Goal: Task Accomplishment & Management: Manage account settings

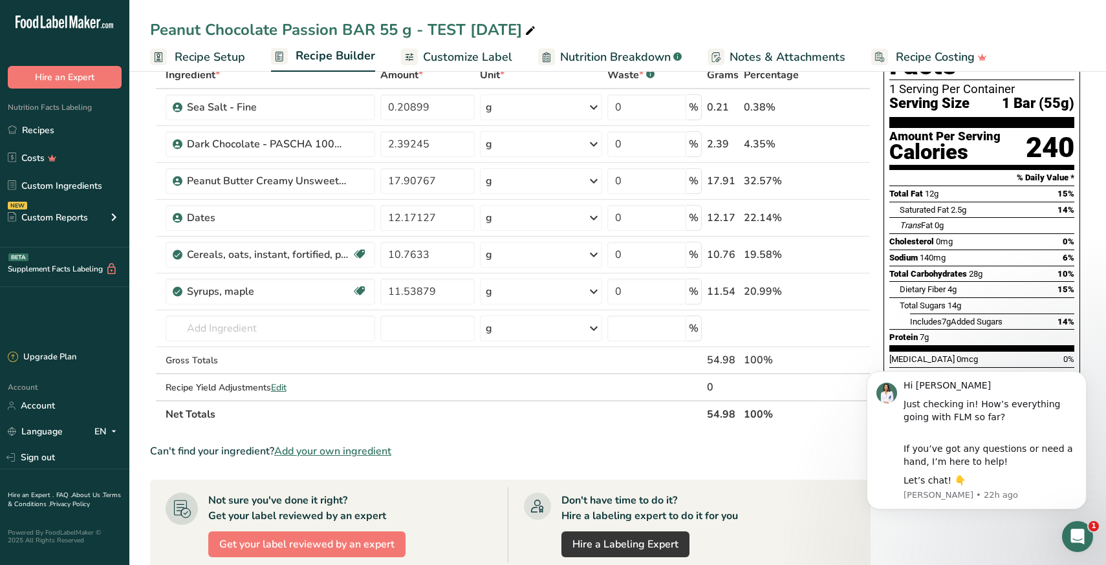
click at [849, 482] on section "Not sure you've done it right? Get your label reviewed by an expert Get your la…" at bounding box center [510, 525] width 721 height 91
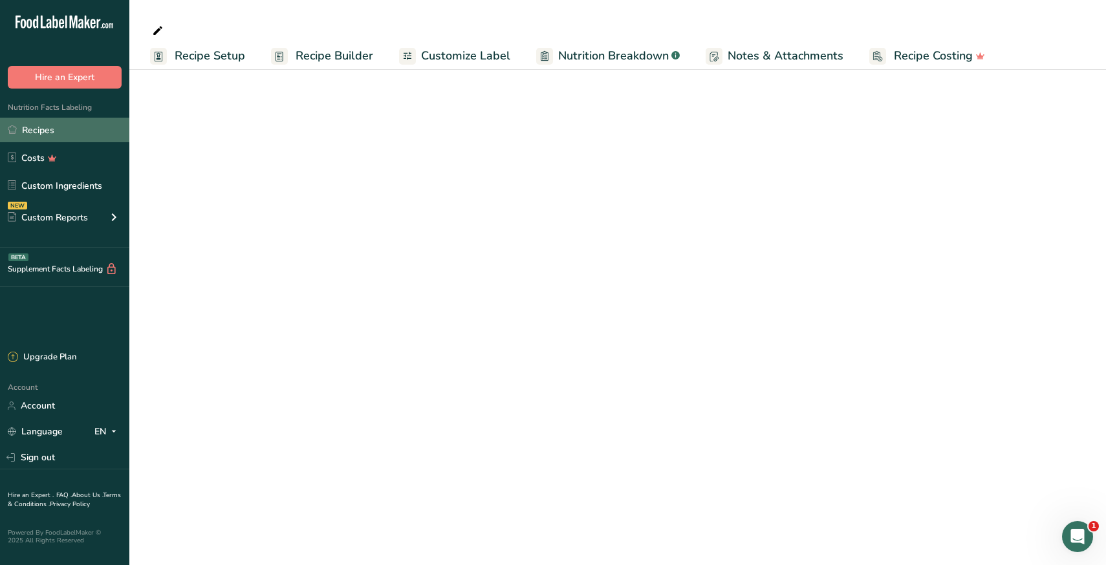
click at [38, 135] on link "Recipes" at bounding box center [64, 130] width 129 height 25
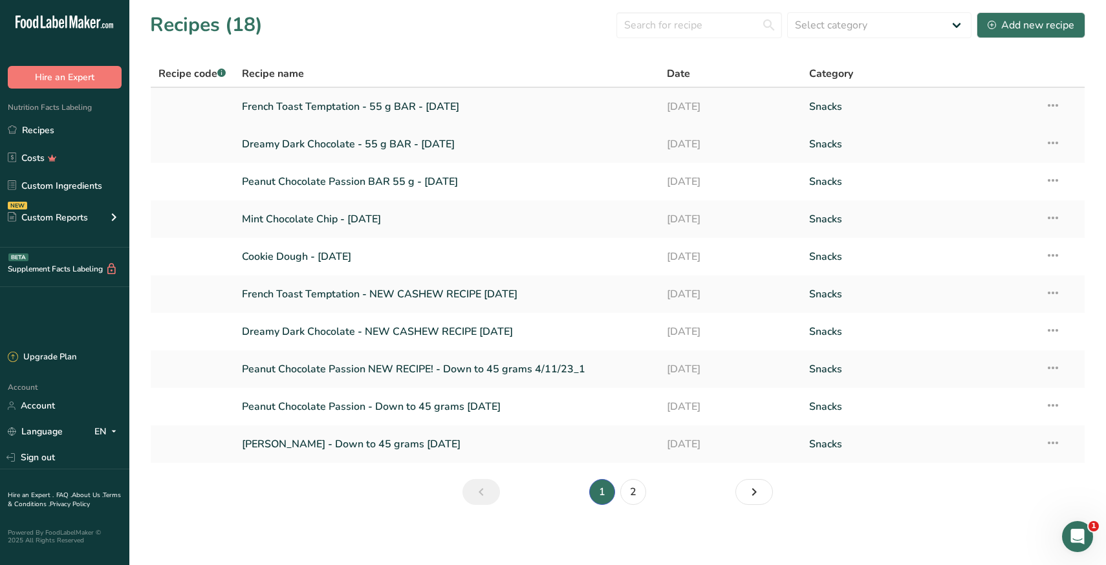
click at [283, 108] on link "French Toast Temptation - 55 g BAR - July 2024" at bounding box center [447, 106] width 410 height 27
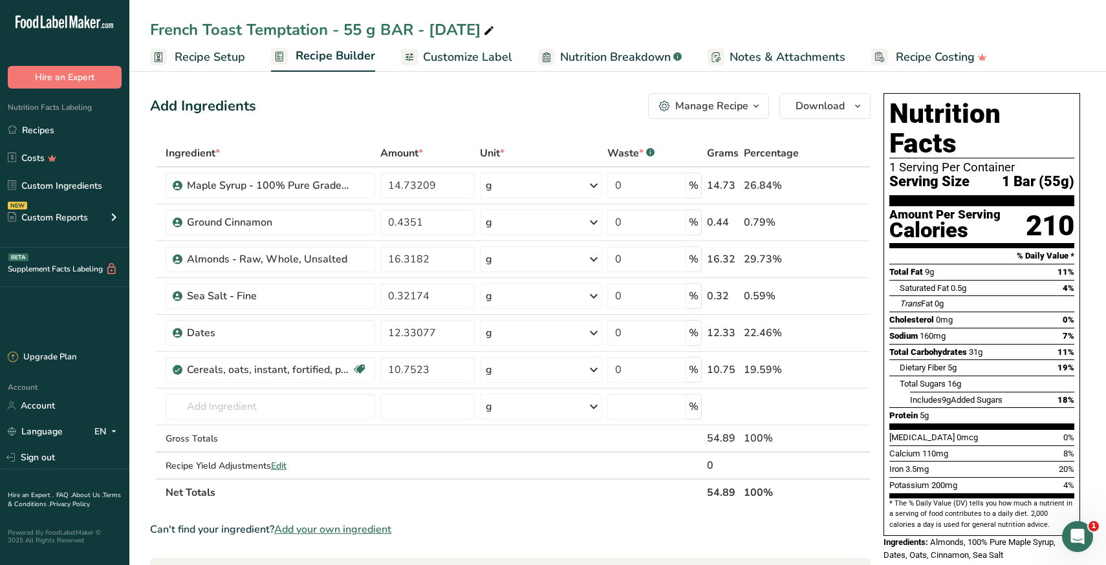
click at [445, 60] on span "Customize Label" at bounding box center [467, 57] width 89 height 17
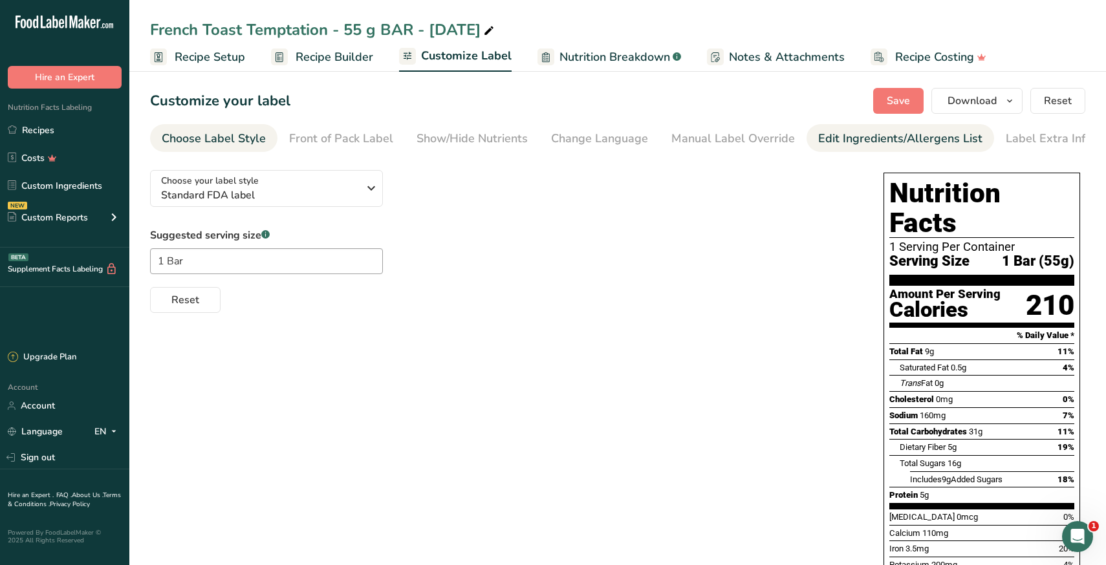
click at [836, 140] on div "Edit Ingredients/Allergens List" at bounding box center [900, 138] width 164 height 17
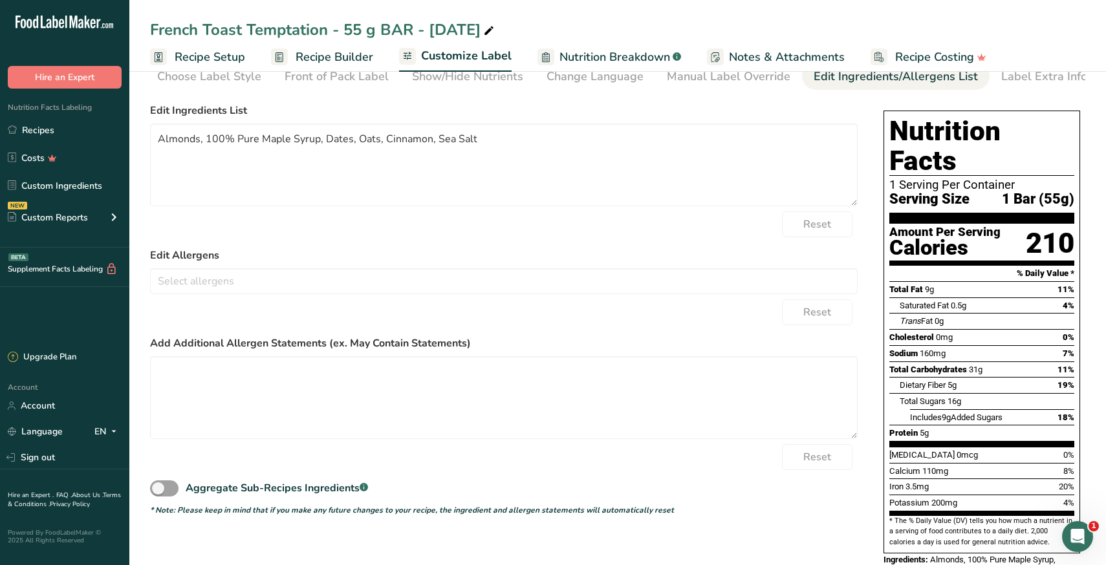
scroll to position [83, 0]
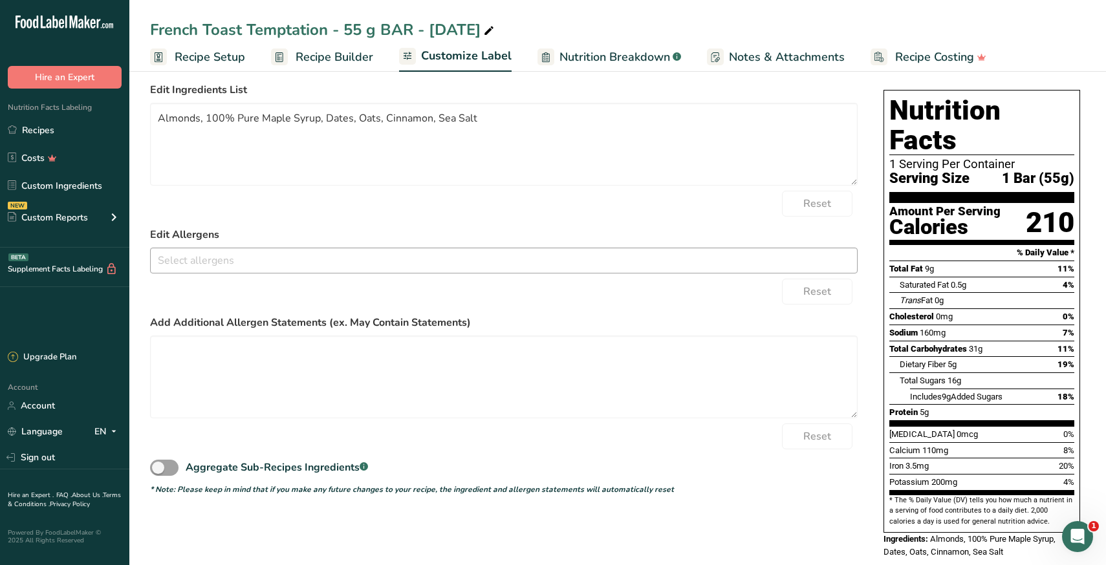
click at [476, 259] on input "text" at bounding box center [504, 260] width 706 height 20
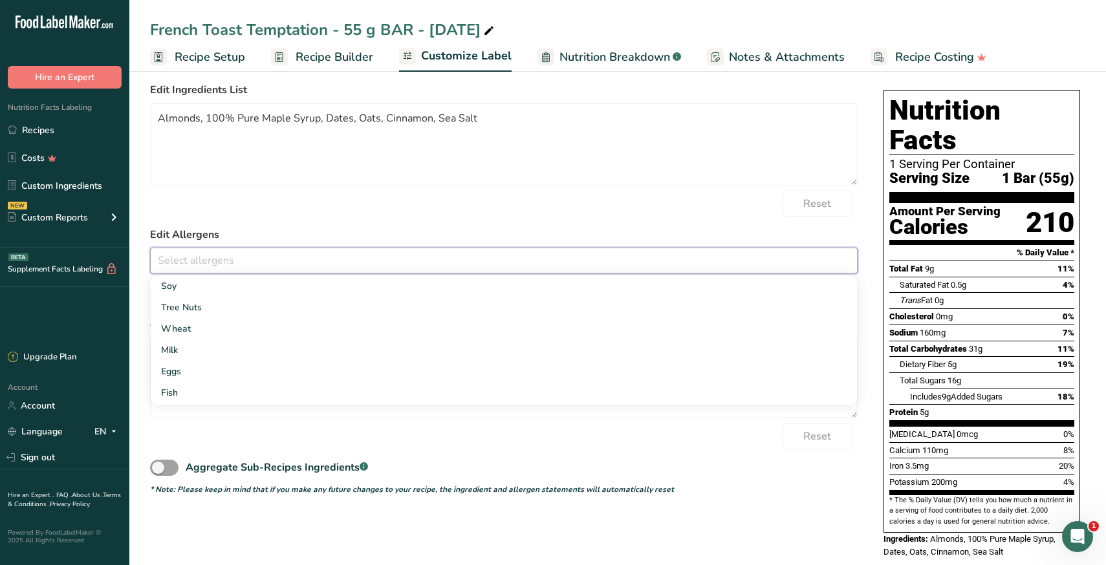
click at [469, 226] on form "Edit Ingredients List Almonds, 100% Pure Maple Syrup, Dates, Oats, Cinnamon, Se…" at bounding box center [504, 288] width 708 height 413
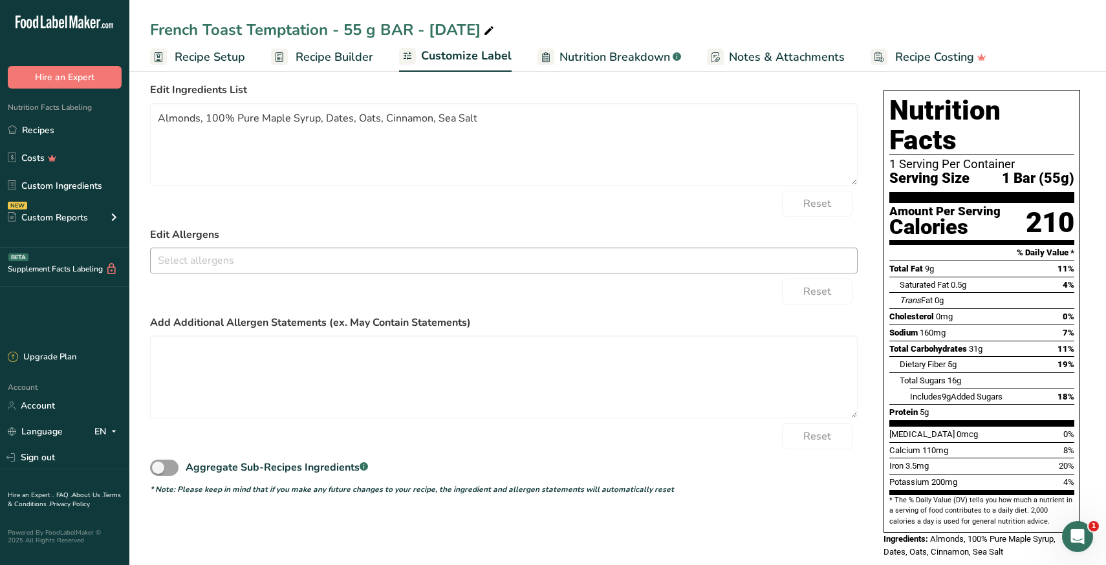
click at [254, 274] on div "Soy Tree Nuts Wheat Milk Eggs Fish Peanuts Sesame Crustaceans Sulphites Celery …" at bounding box center [504, 261] width 708 height 26
type input "C"
type input "Almonds"
click at [384, 216] on div "Reset" at bounding box center [504, 204] width 708 height 26
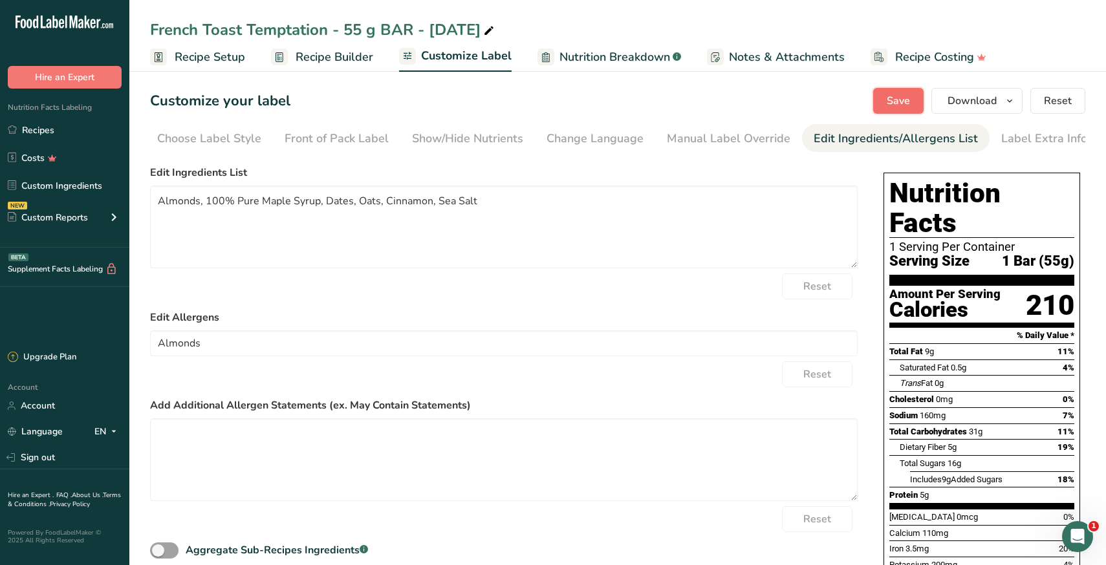
click at [883, 107] on button "Save" at bounding box center [898, 101] width 50 height 26
click at [41, 131] on link "Recipes" at bounding box center [64, 130] width 129 height 25
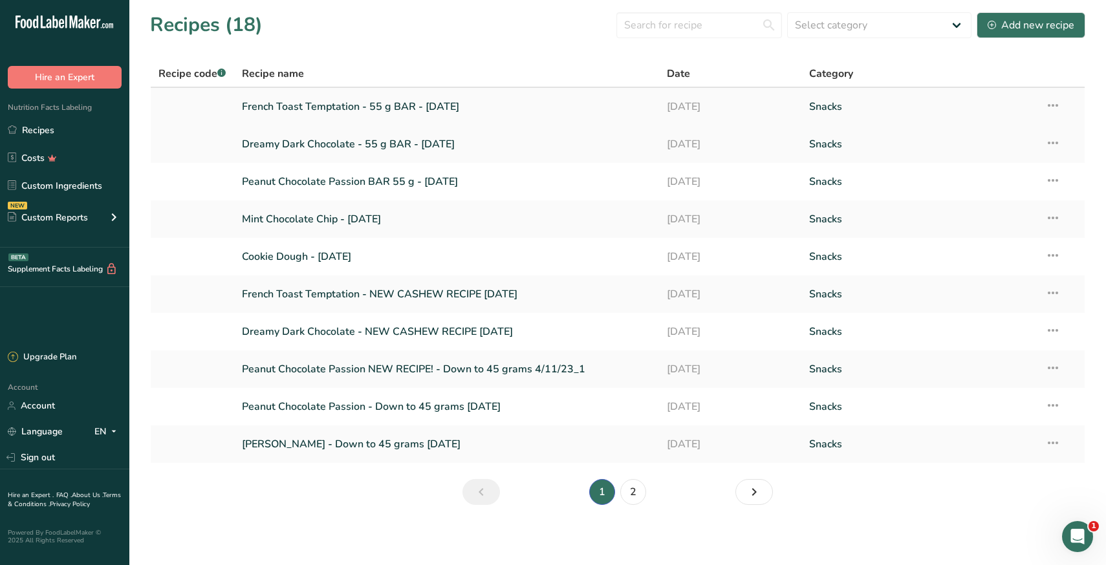
click at [295, 102] on link "French Toast Temptation - 55 g BAR - July 2024" at bounding box center [447, 106] width 410 height 27
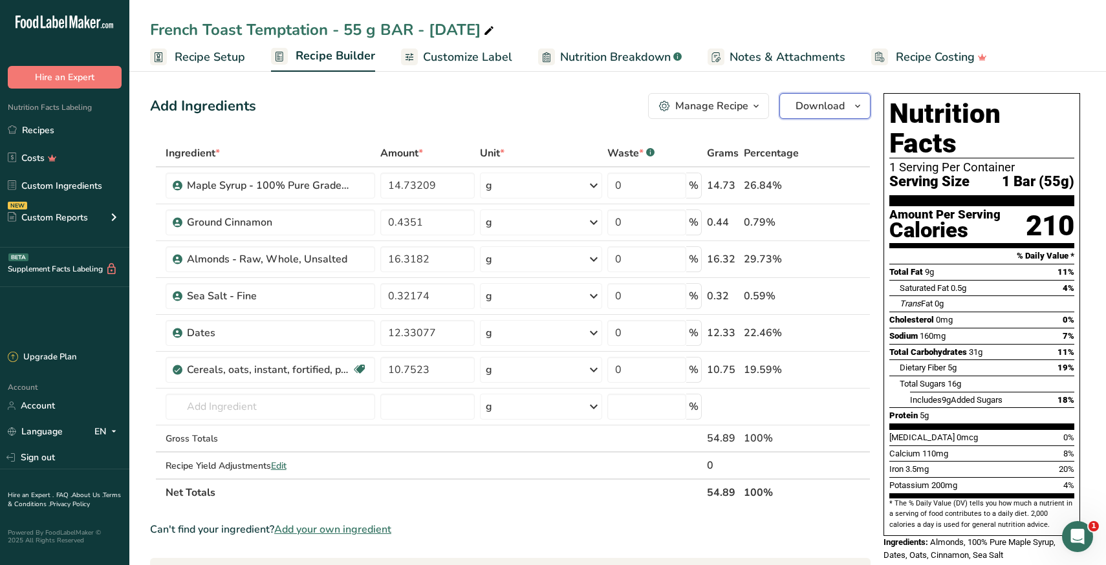
click at [795, 114] on button "Download" at bounding box center [824, 106] width 91 height 26
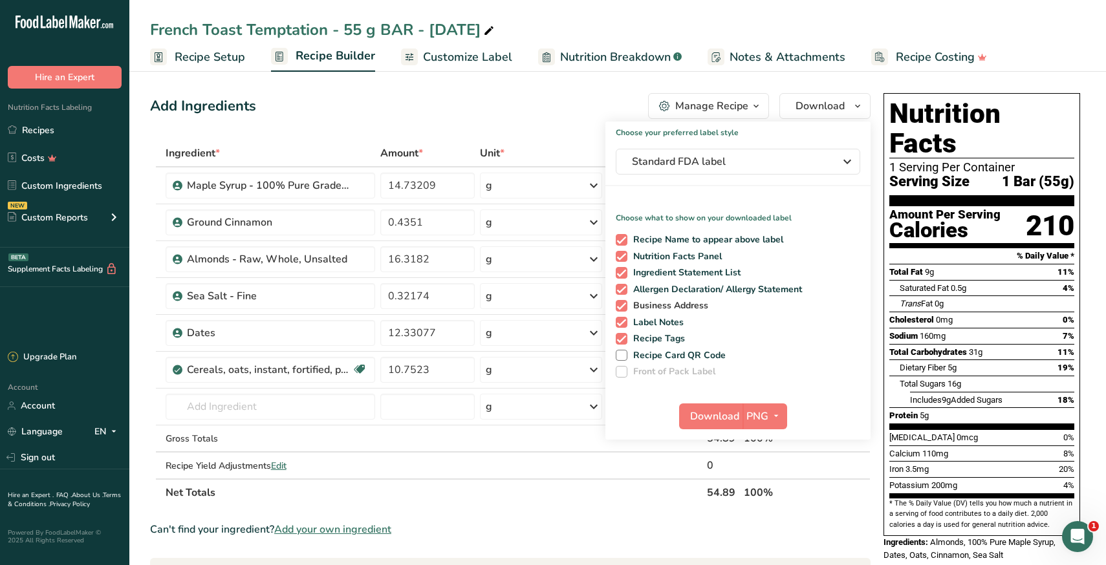
click at [621, 309] on span at bounding box center [622, 306] width 12 height 12
click at [621, 309] on input "Business Address" at bounding box center [620, 305] width 8 height 8
checkbox input "false"
click at [622, 325] on span at bounding box center [622, 323] width 12 height 12
click at [622, 325] on input "Label Notes" at bounding box center [620, 322] width 8 height 8
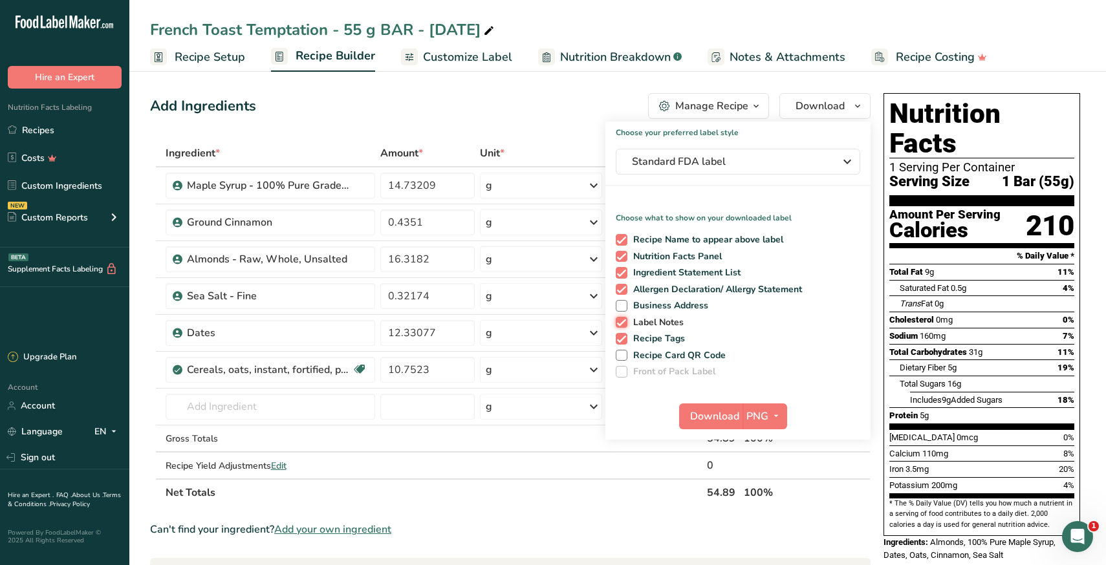
checkbox input "false"
click at [622, 338] on span at bounding box center [622, 339] width 12 height 12
click at [622, 338] on input "Recipe Tags" at bounding box center [620, 338] width 8 height 8
checkbox input "false"
click at [713, 422] on span "Download" at bounding box center [714, 417] width 49 height 16
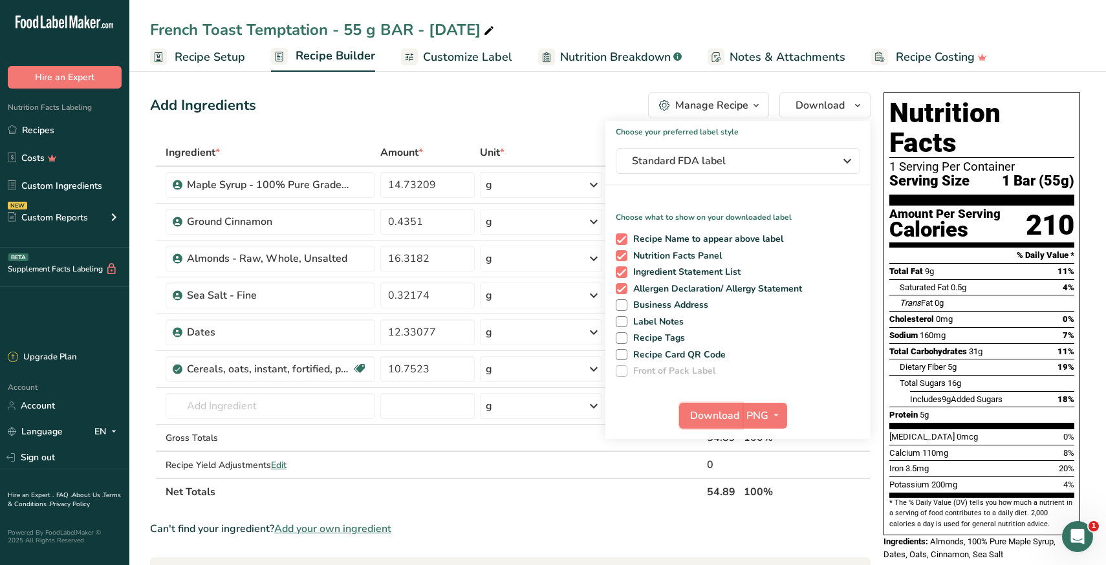
scroll to position [2, 0]
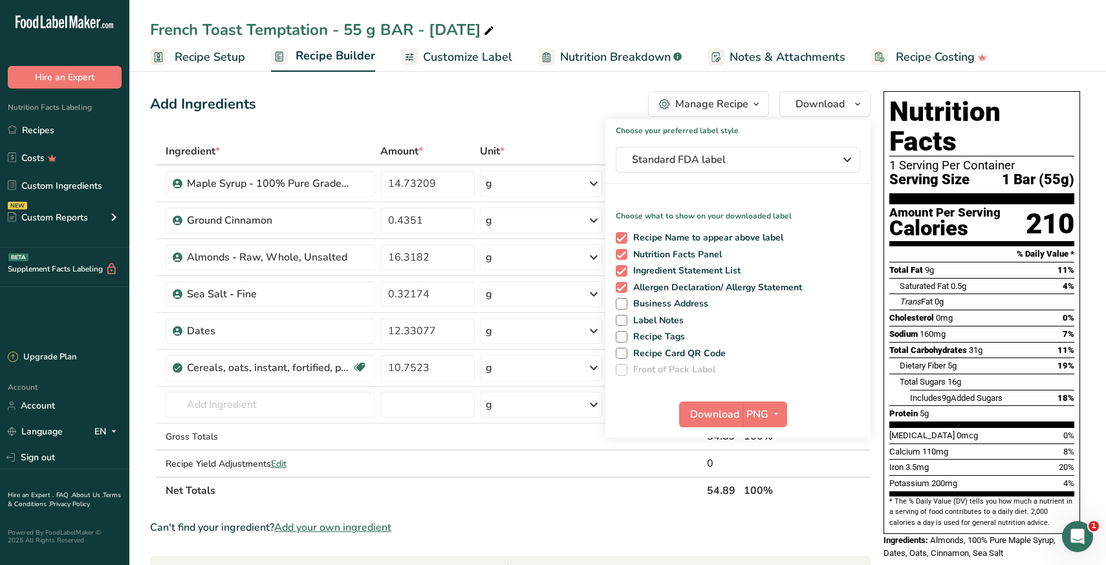
click at [567, 98] on div "Add Ingredients Manage Recipe Delete Recipe Duplicate Recipe Scale Recipe Save …" at bounding box center [510, 104] width 721 height 26
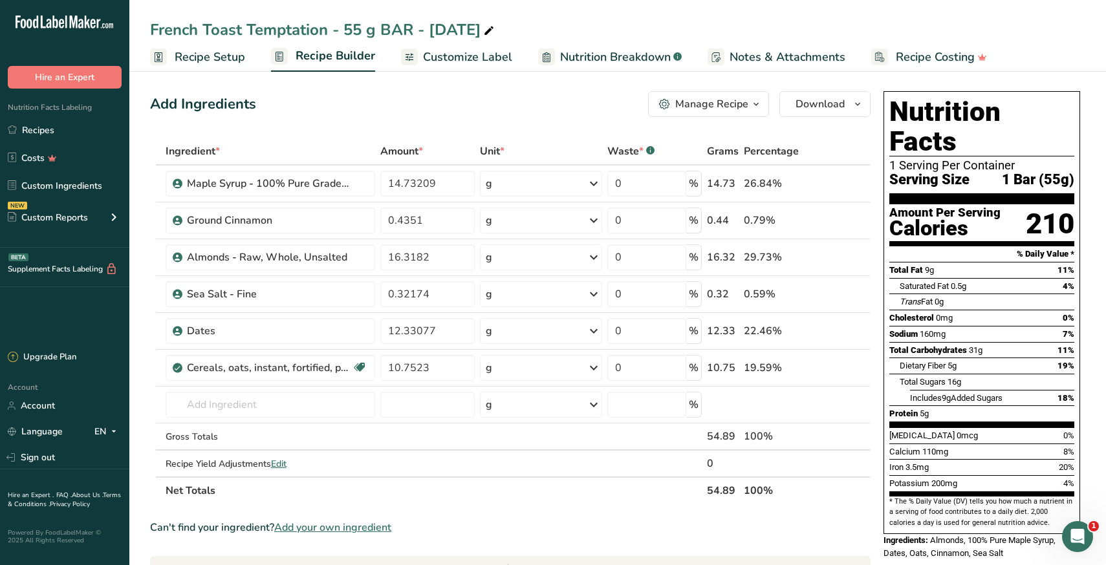
click at [477, 54] on span "Customize Label" at bounding box center [467, 57] width 89 height 17
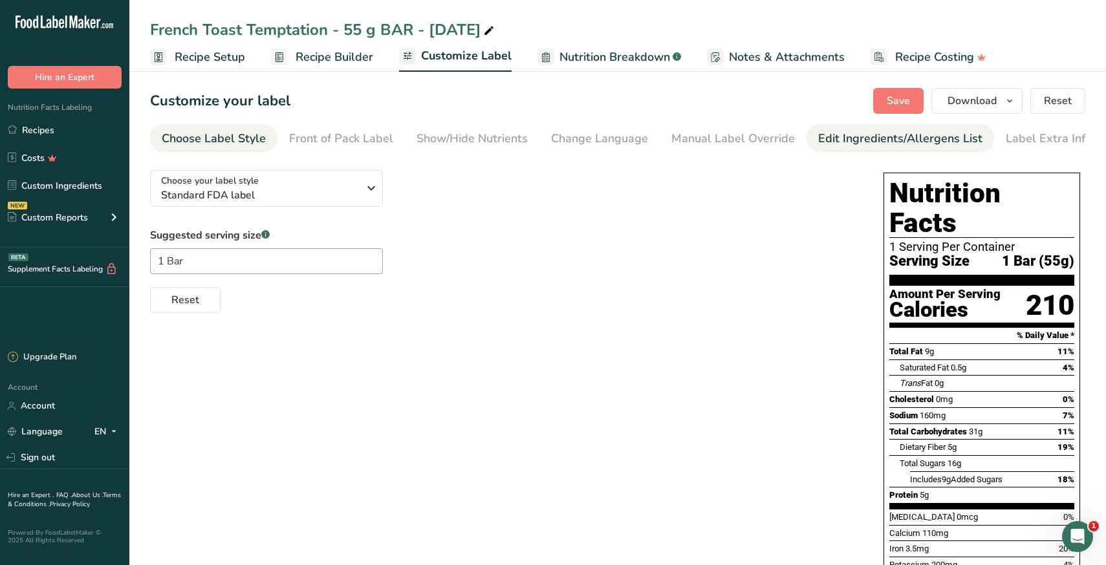
click at [882, 145] on div "Edit Ingredients/Allergens List" at bounding box center [900, 138] width 164 height 17
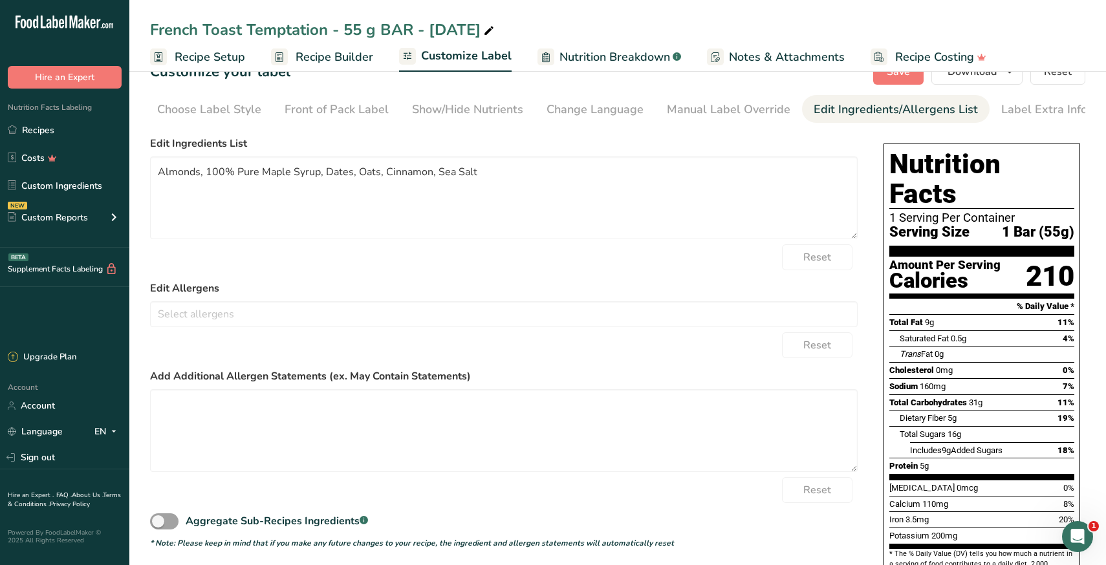
scroll to position [83, 0]
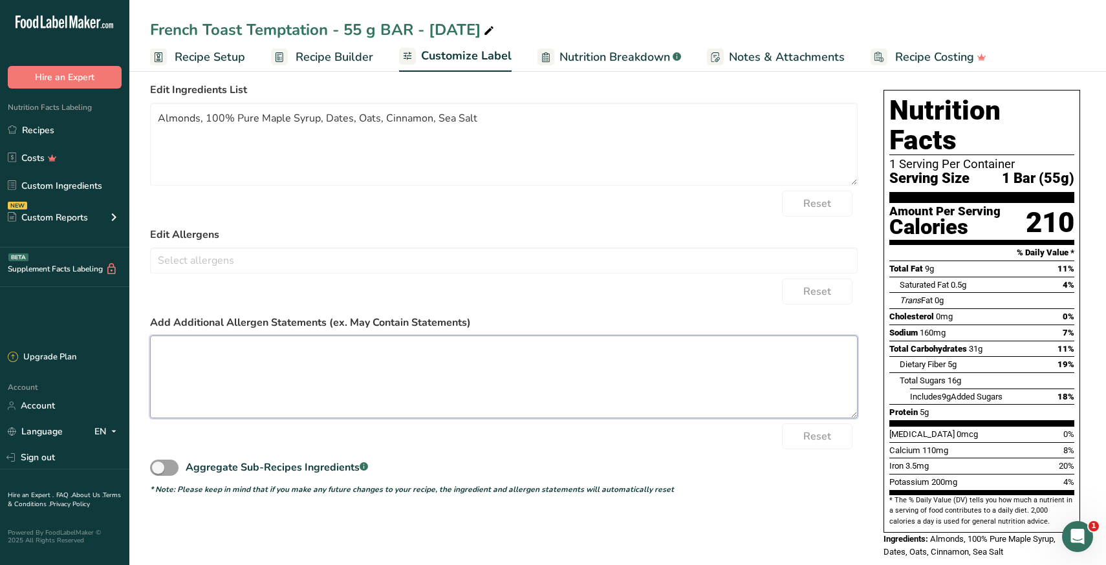
click at [376, 381] on textarea at bounding box center [504, 377] width 708 height 83
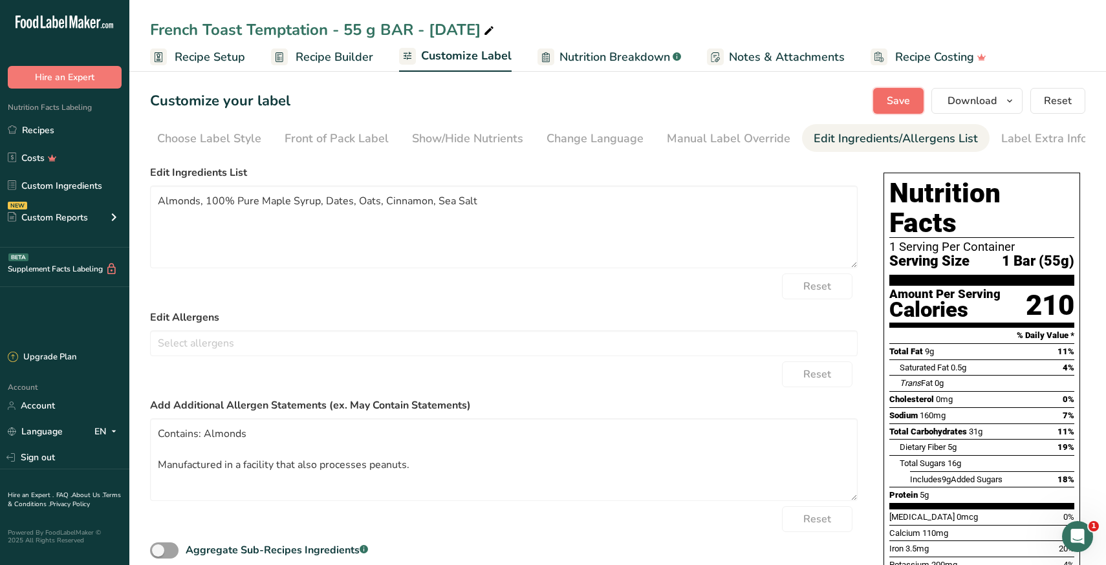
click at [897, 105] on span "Save" at bounding box center [898, 101] width 23 height 16
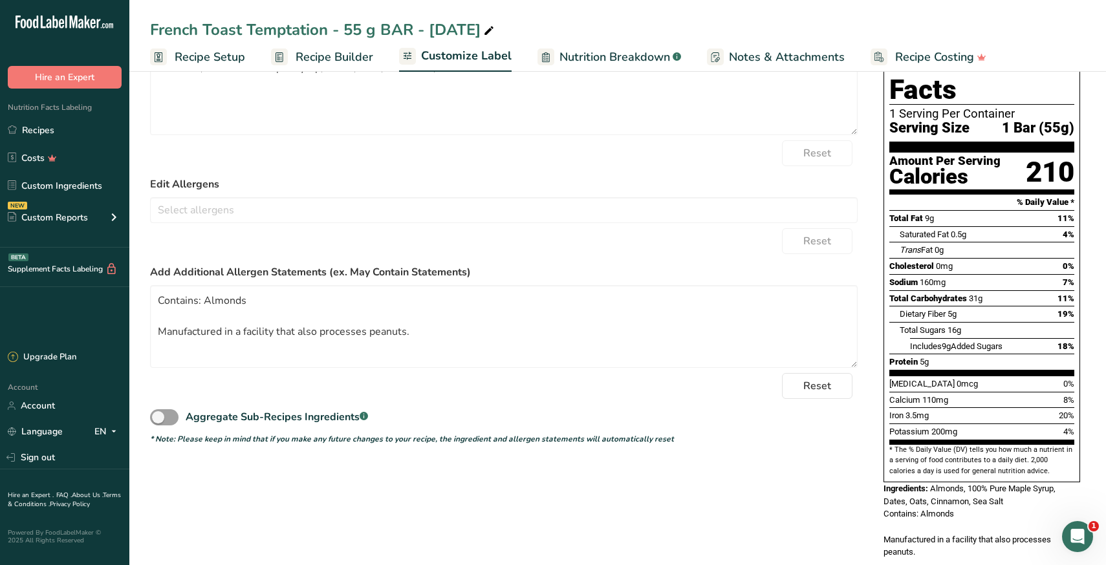
scroll to position [134, 0]
drag, startPoint x: 197, startPoint y: 302, endPoint x: 152, endPoint y: 302, distance: 45.3
click at [152, 302] on textarea "Contains: Almonds Manufactured in a facility that also processes peanuts." at bounding box center [504, 326] width 708 height 83
click at [160, 303] on textarea "CONTAINS: Almonds Manufactured in a facility that also processes peanuts." at bounding box center [504, 326] width 708 height 83
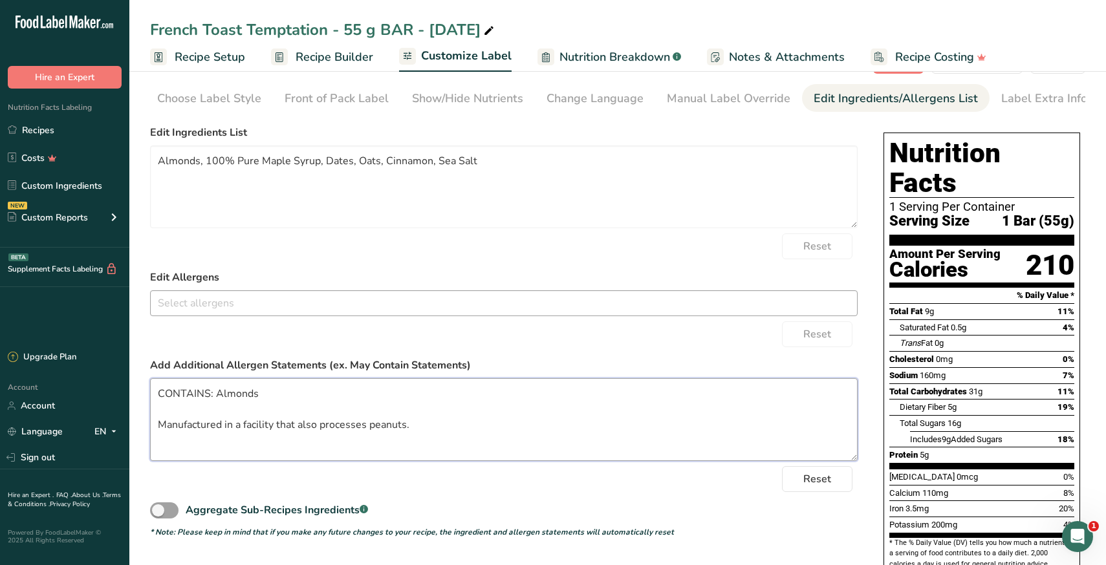
scroll to position [0, 0]
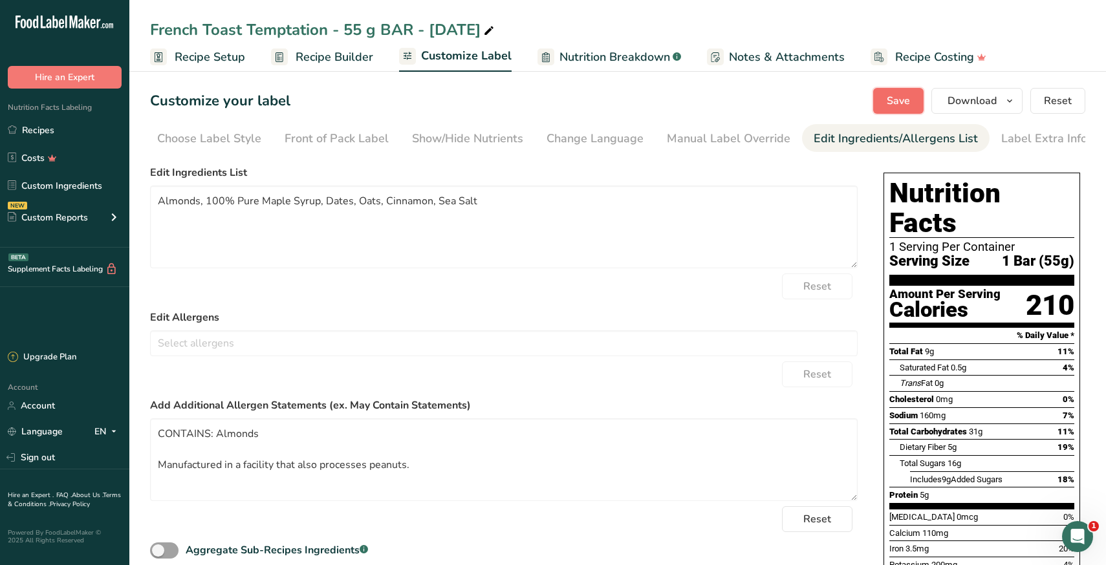
click at [904, 101] on span "Save" at bounding box center [898, 101] width 23 height 16
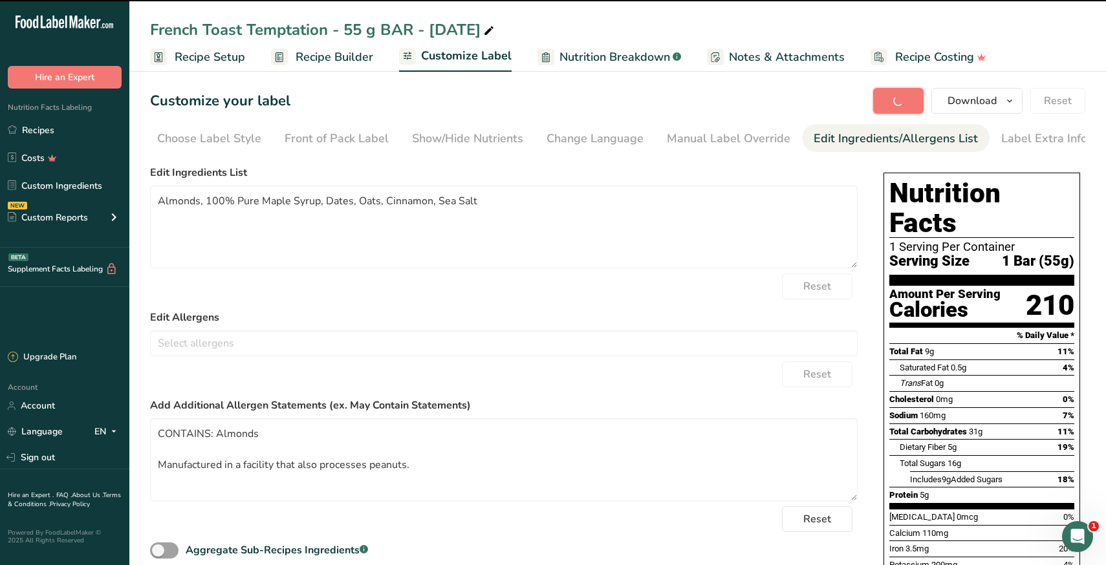
type textarea "CONTAINS: Almonds Manufactured in a facility that also processes peanuts."
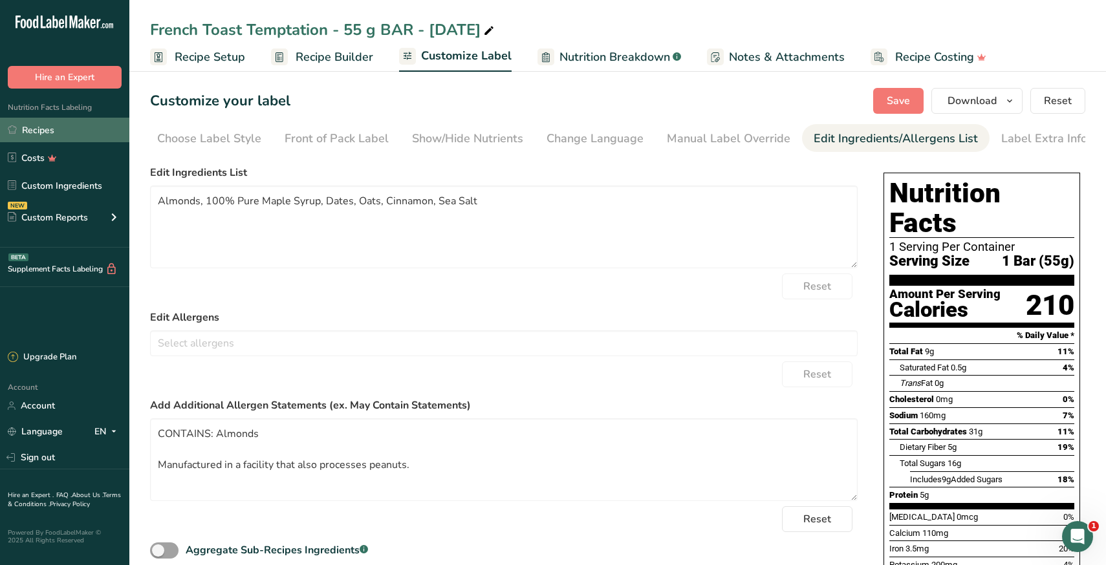
click at [53, 129] on link "Recipes" at bounding box center [64, 130] width 129 height 25
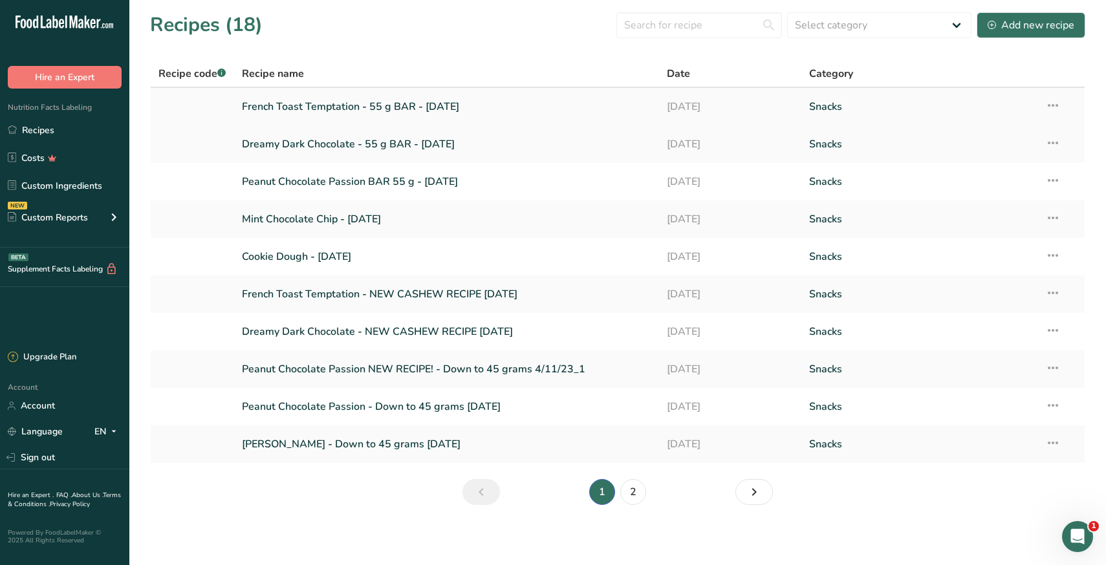
click at [303, 107] on link "French Toast Temptation - 55 g BAR - July 2024" at bounding box center [447, 106] width 410 height 27
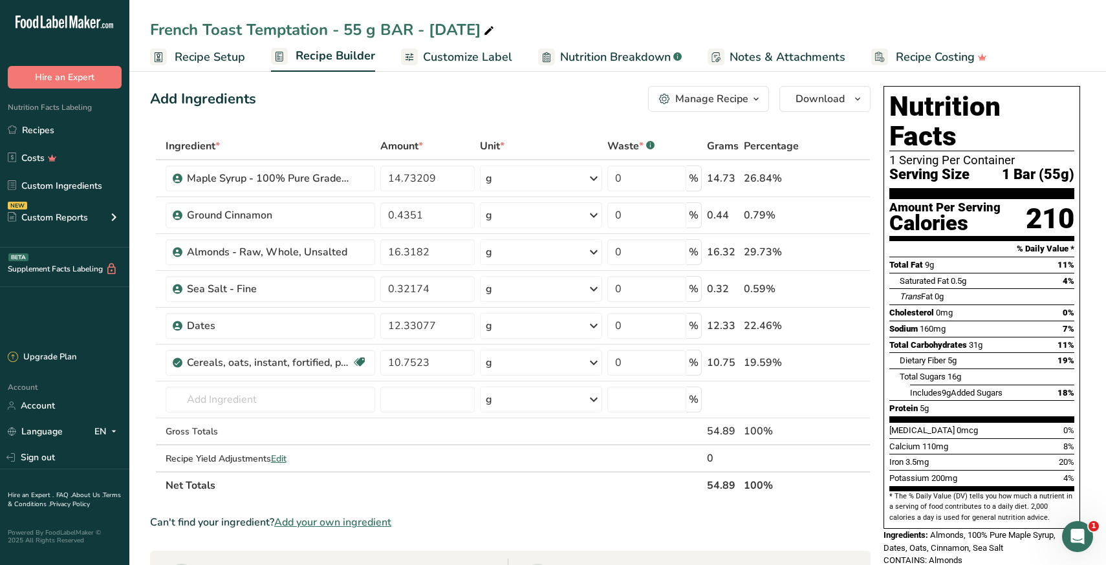
scroll to position [10, 0]
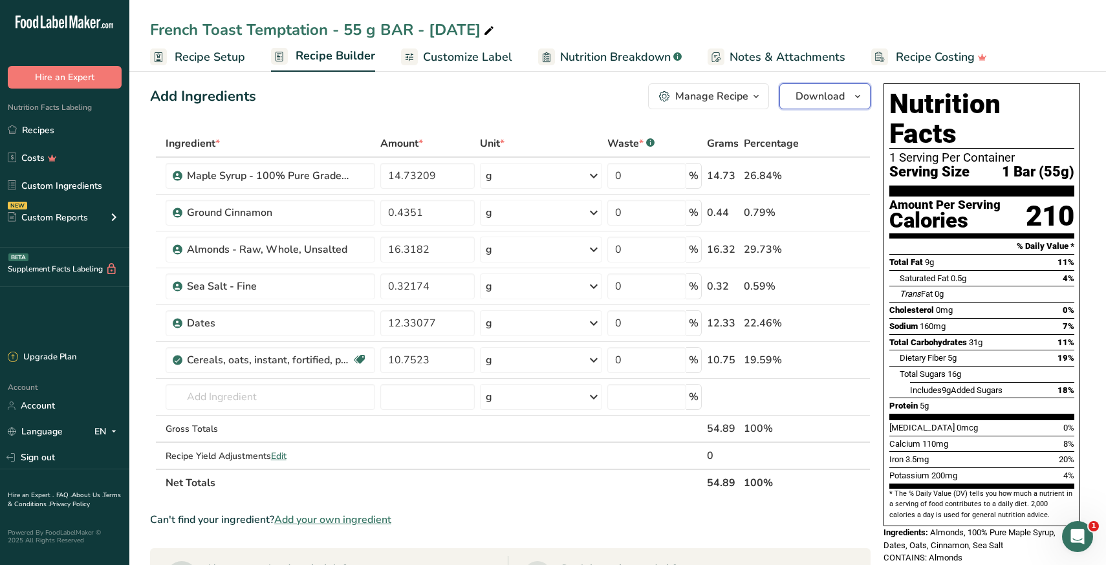
click at [802, 100] on span "Download" at bounding box center [820, 97] width 49 height 16
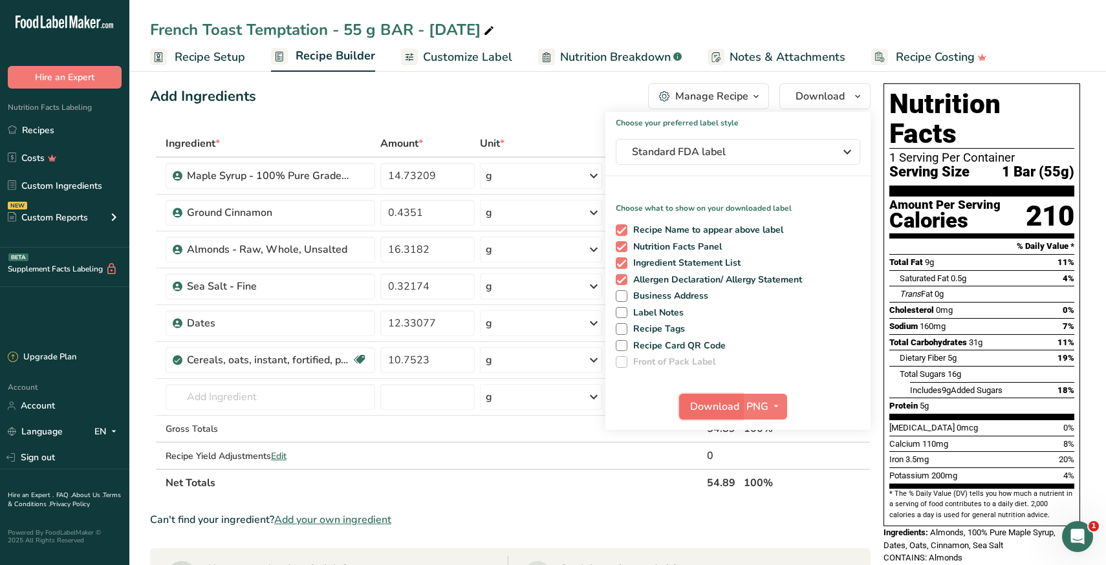
click at [716, 411] on span "Download" at bounding box center [714, 407] width 49 height 16
click at [772, 149] on span "Standard FDA label" at bounding box center [729, 152] width 194 height 16
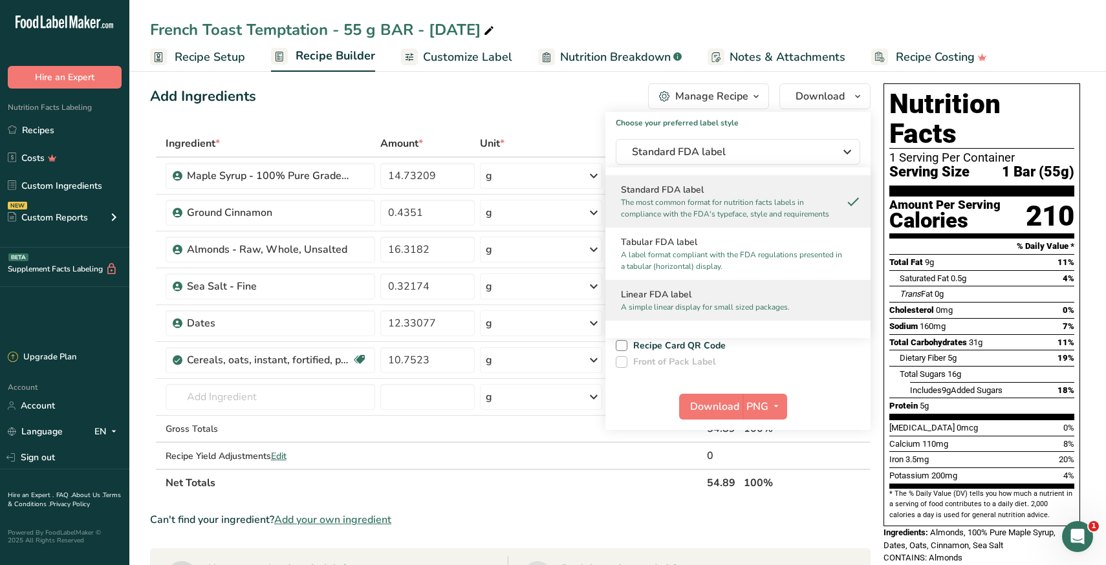
click at [693, 299] on h2 "Linear FDA label" at bounding box center [738, 295] width 234 height 14
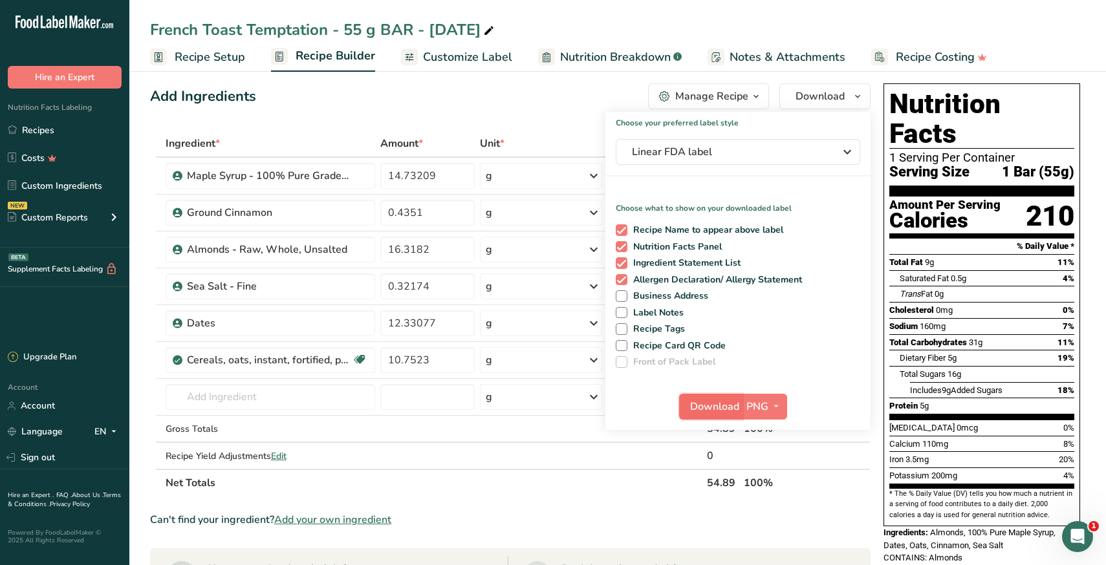
click at [710, 405] on span "Download" at bounding box center [714, 407] width 49 height 16
click at [60, 129] on link "Recipes" at bounding box center [64, 130] width 129 height 25
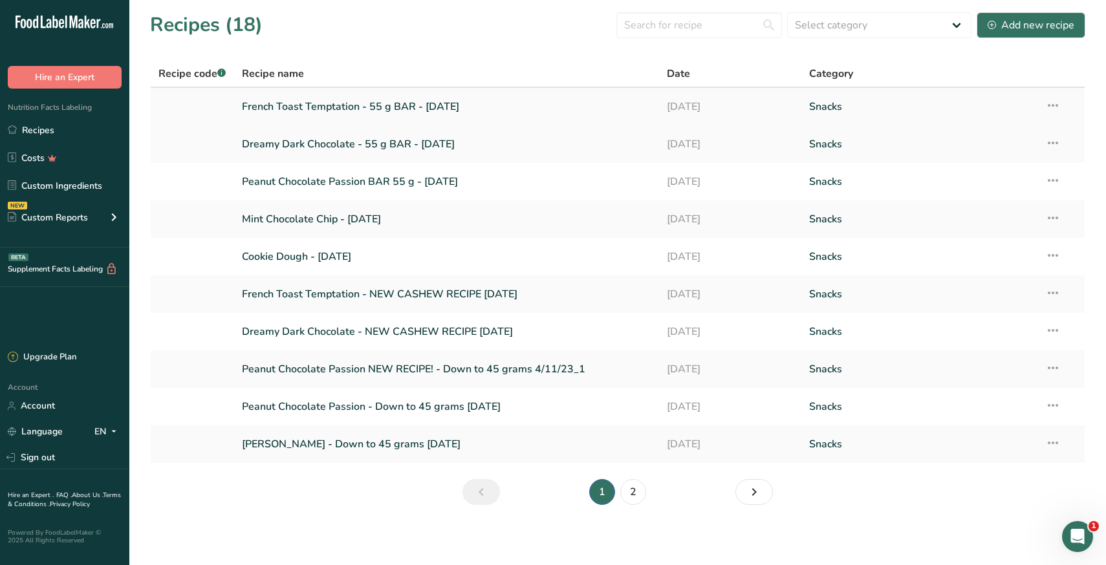
click at [426, 106] on link "French Toast Temptation - 55 g BAR - July 2024" at bounding box center [447, 106] width 410 height 27
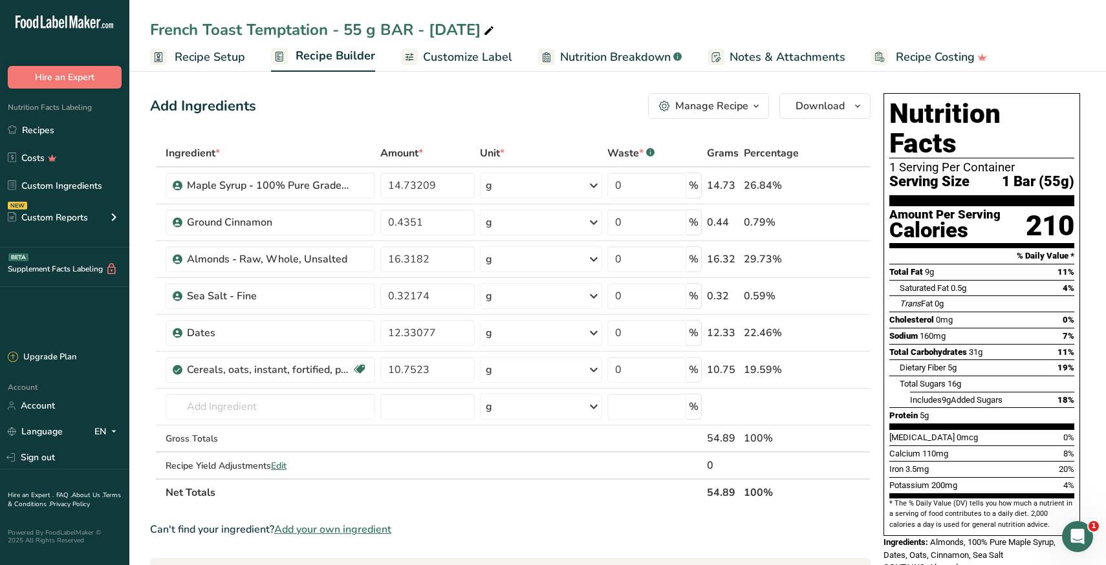
click at [495, 29] on icon at bounding box center [489, 31] width 12 height 18
type input "French Toast Temptation - 55 g BAR - [DATE]"
click at [61, 131] on link "Recipes" at bounding box center [64, 130] width 129 height 25
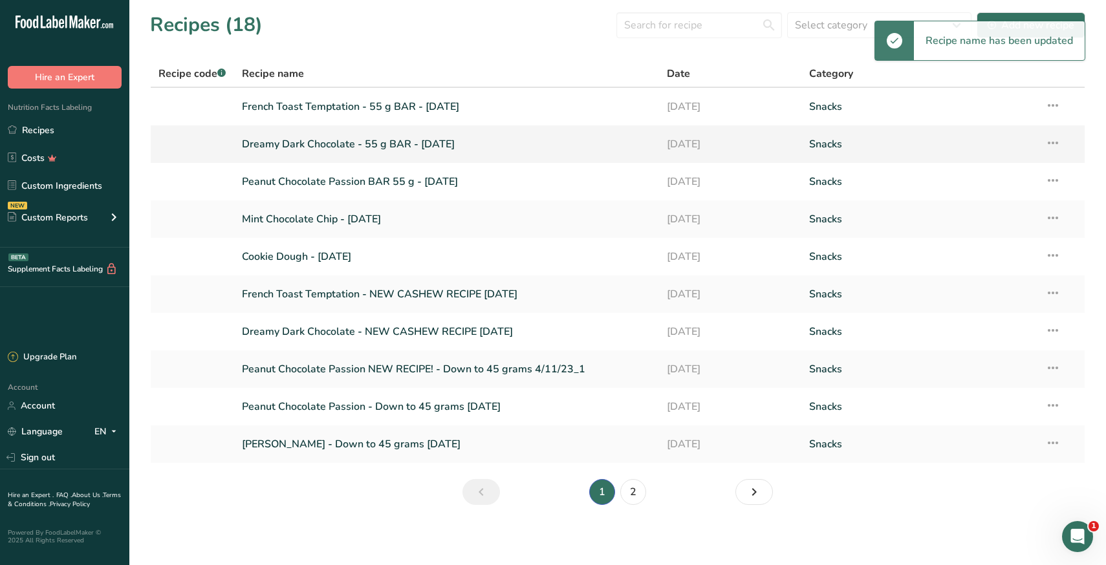
click at [455, 147] on link "Dreamy Dark Chocolate - 55 g BAR - July 2024" at bounding box center [447, 144] width 410 height 27
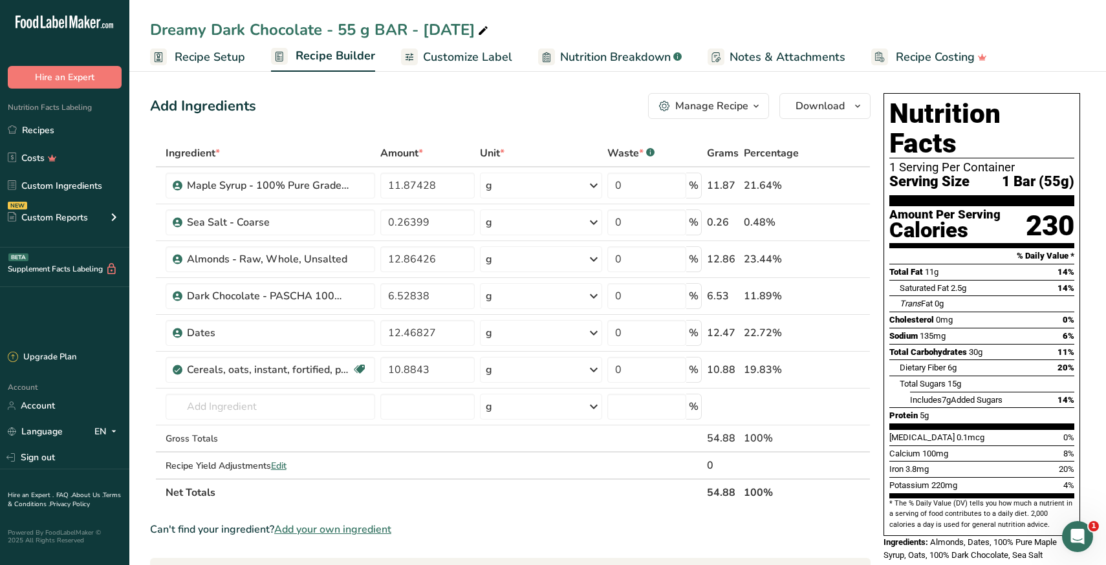
click at [489, 23] on icon at bounding box center [483, 31] width 12 height 18
type input "Dreamy Dark Chocolate - 55 g BAR - [DATE]"
click at [45, 138] on link "Recipes" at bounding box center [64, 130] width 129 height 25
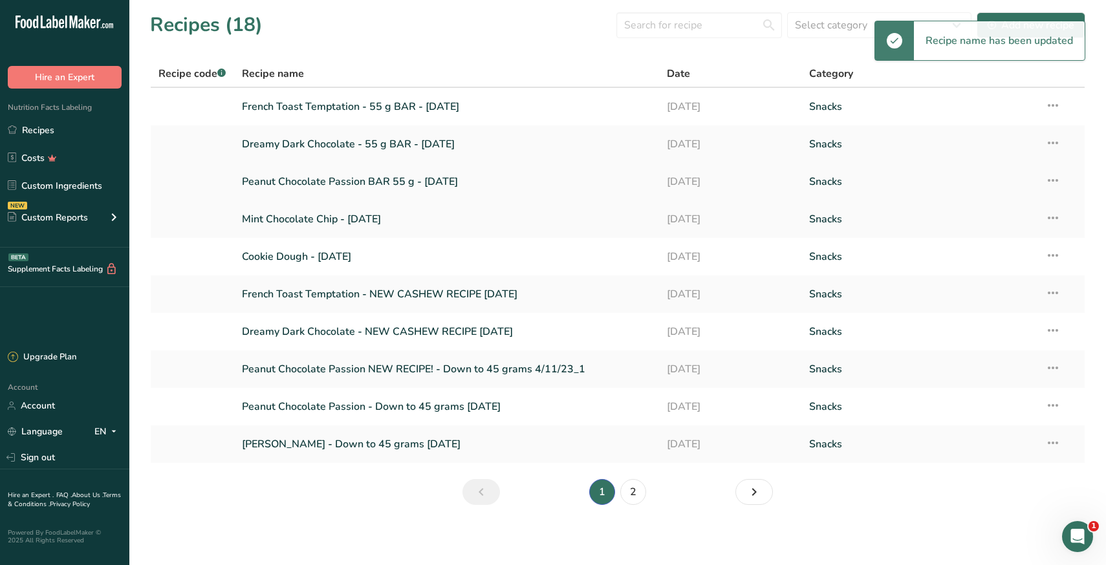
click at [325, 186] on link "Peanut Chocolate Passion BAR 55 g - July 2024" at bounding box center [447, 181] width 410 height 27
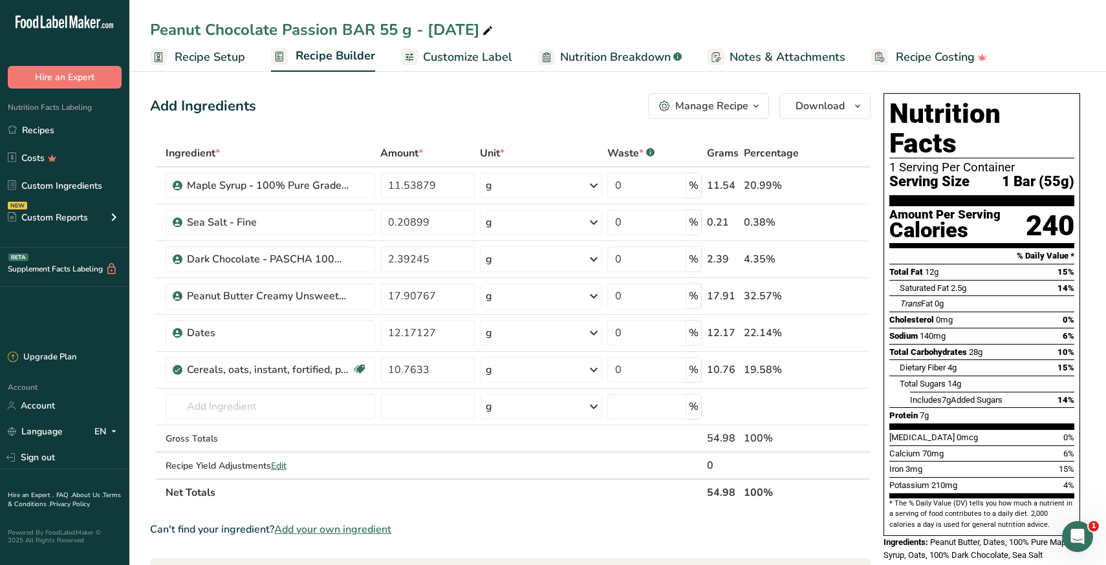
click at [494, 32] on icon at bounding box center [488, 31] width 12 height 18
type input "Peanut Chocolate Passion BAR 55 g - [DATE]"
click at [54, 128] on link "Recipes" at bounding box center [64, 130] width 129 height 25
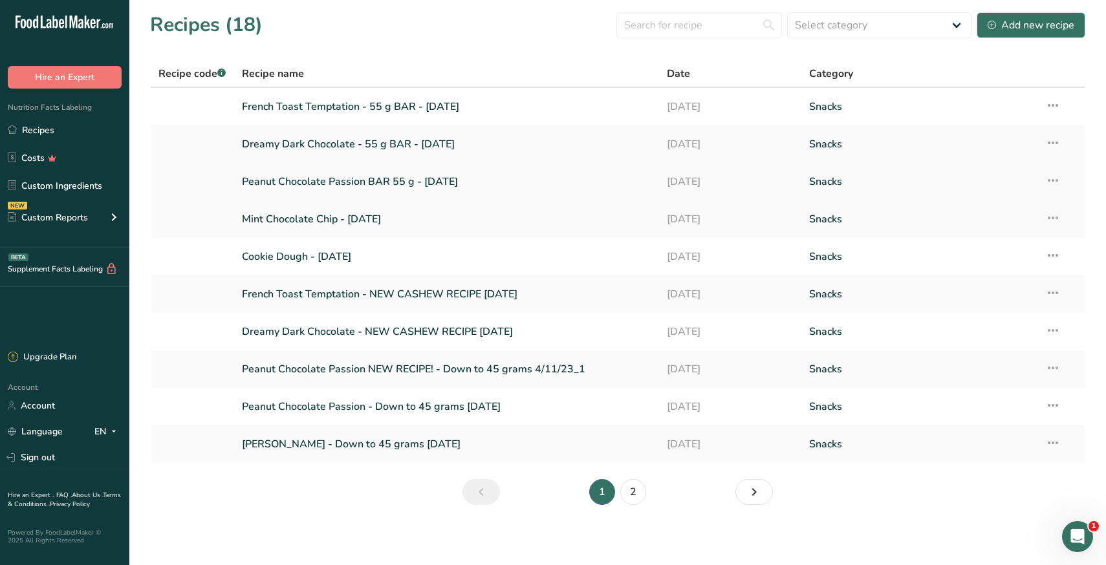
click at [312, 184] on link "Peanut Chocolate Passion BAR 55 g - [DATE]" at bounding box center [447, 181] width 410 height 27
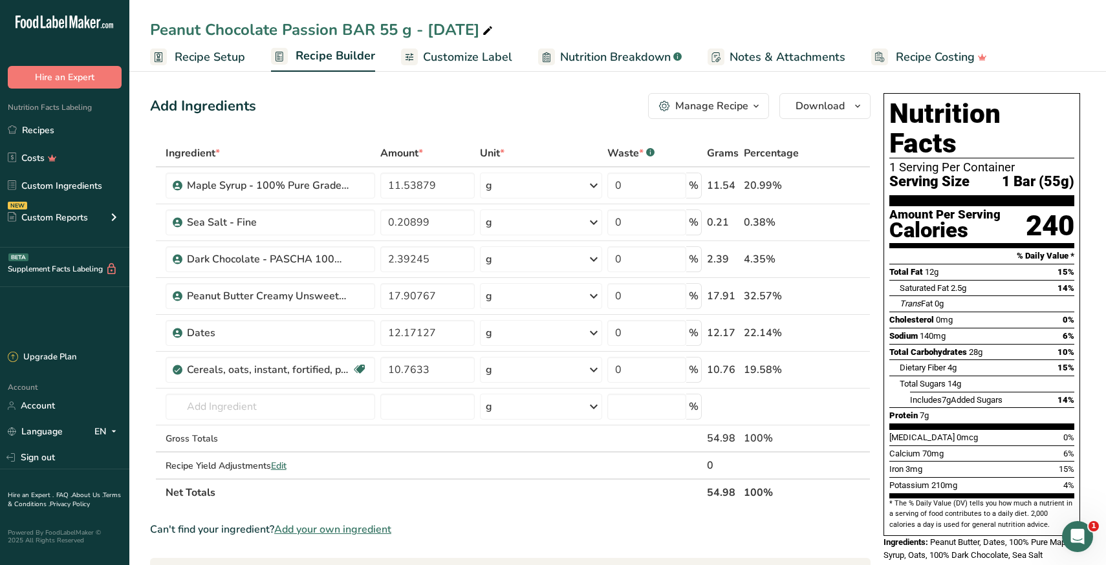
click at [453, 54] on span "Customize Label" at bounding box center [467, 57] width 89 height 17
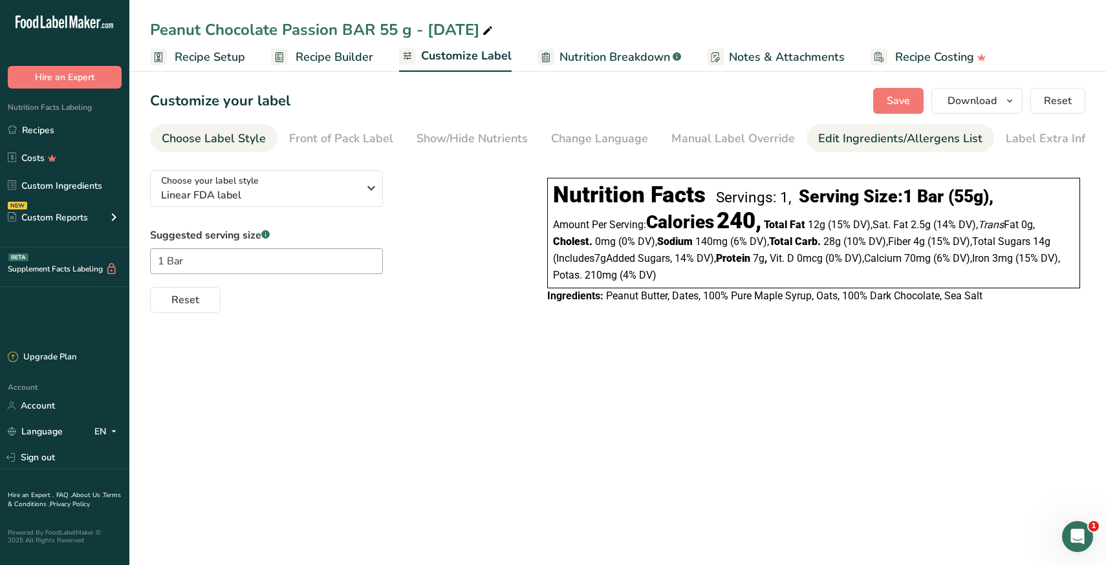
click at [821, 147] on link "Edit Ingredients/Allergens List" at bounding box center [900, 138] width 164 height 29
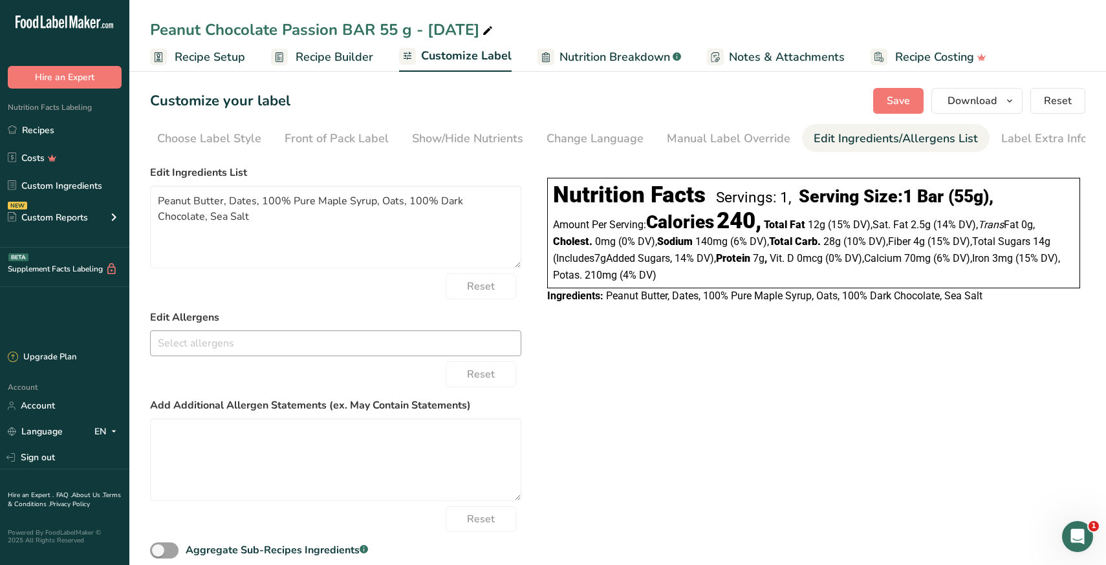
scroll to position [49, 0]
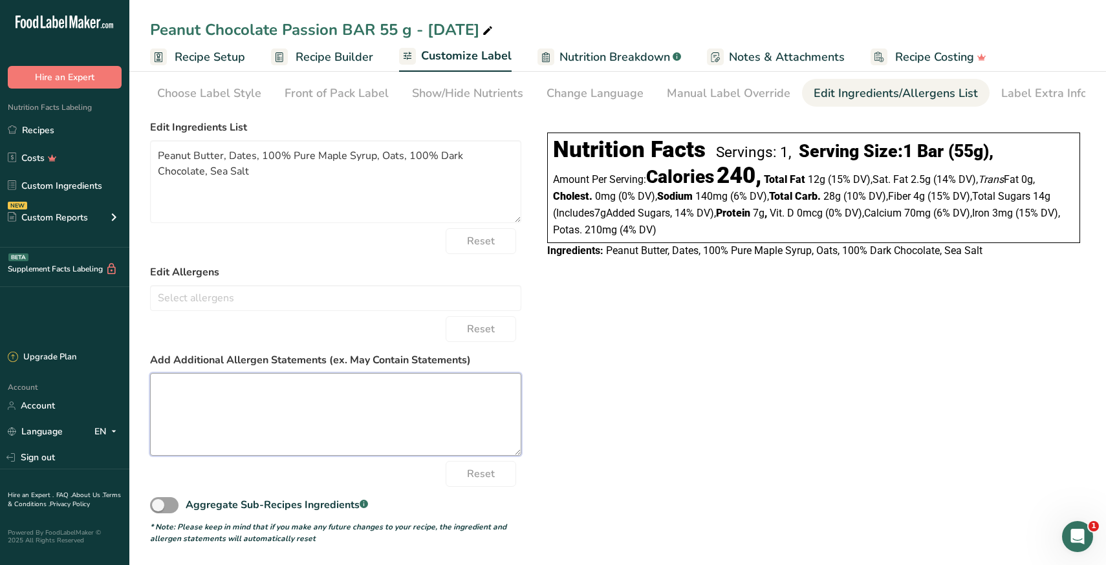
click at [244, 397] on textarea at bounding box center [335, 414] width 371 height 83
type textarea "CONTAINS: Peanuts Manufactured in a facility that also processes almonds."
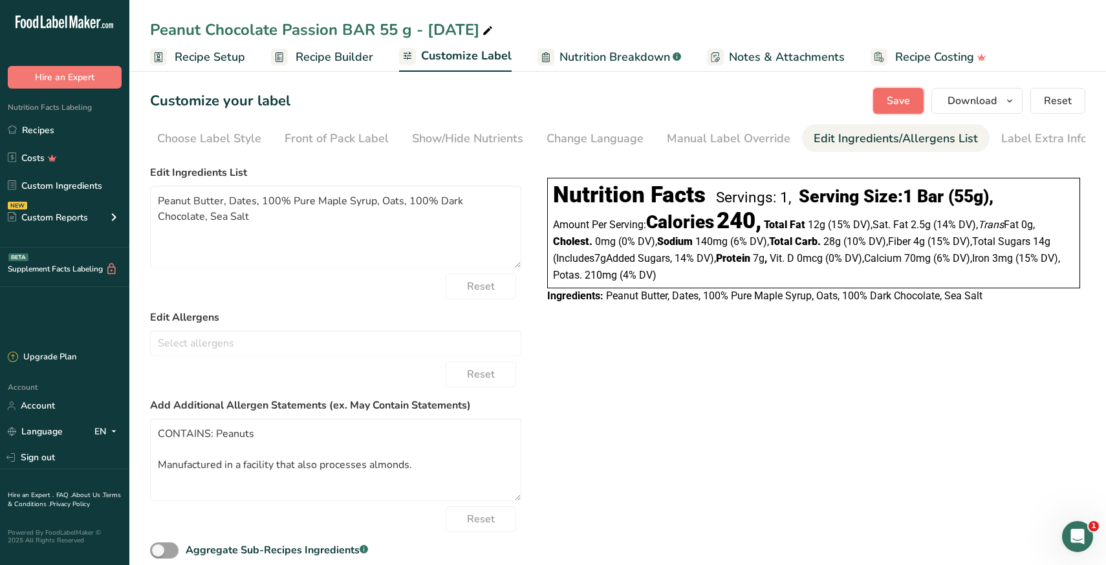
click at [906, 105] on span "Save" at bounding box center [898, 101] width 23 height 16
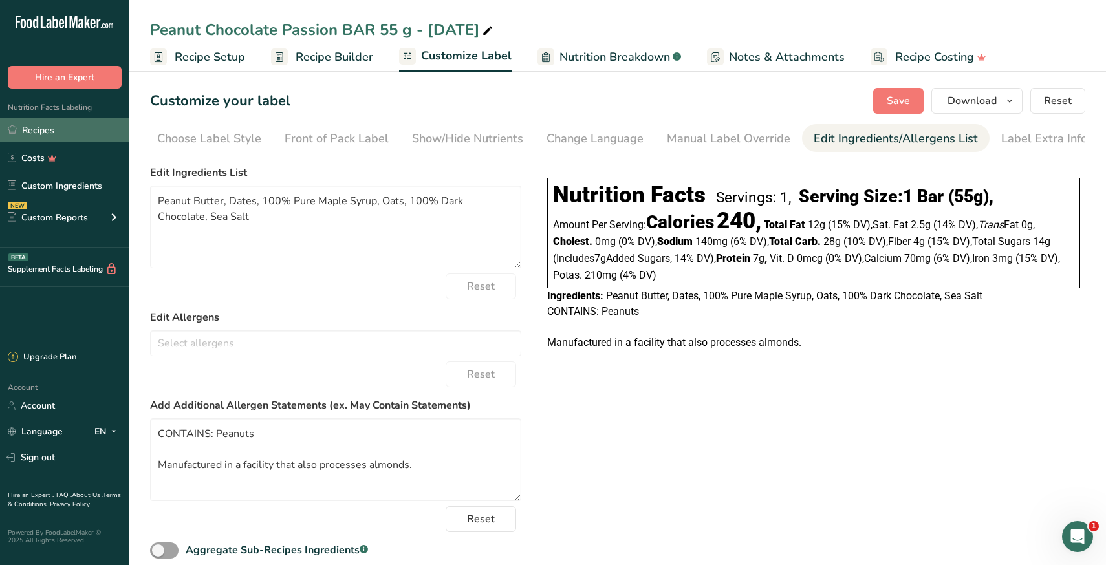
click at [23, 128] on link "Recipes" at bounding box center [64, 130] width 129 height 25
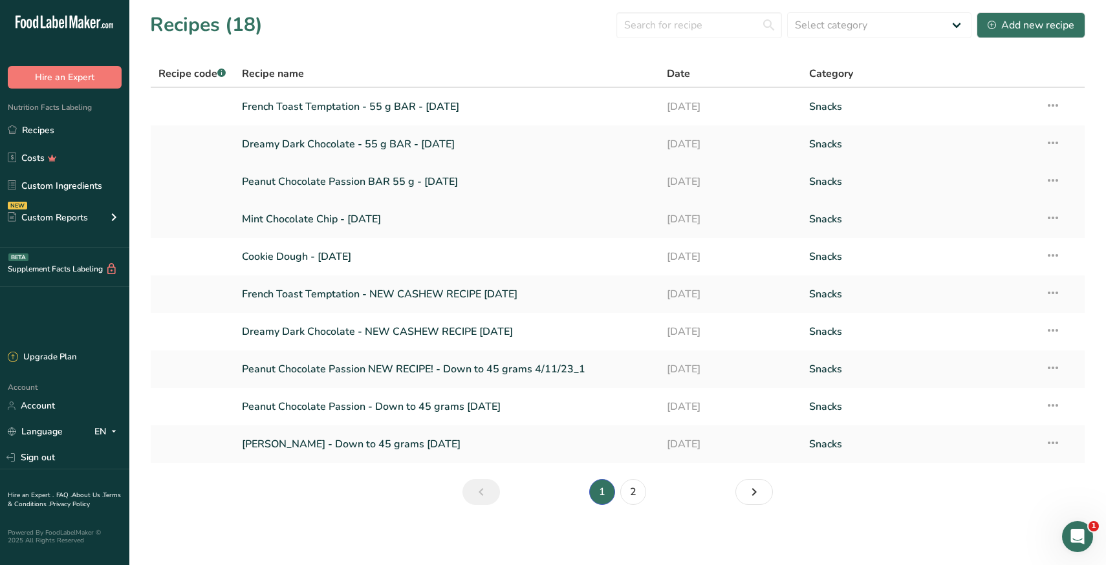
click at [332, 180] on link "Peanut Chocolate Passion BAR 55 g - [DATE]" at bounding box center [447, 181] width 410 height 27
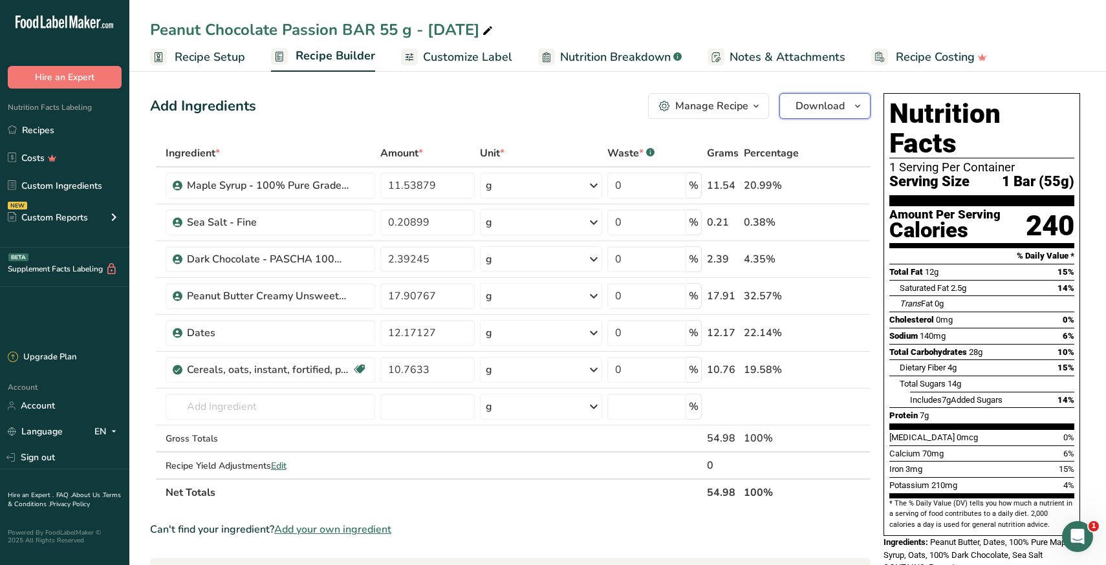
click at [811, 113] on span "Download" at bounding box center [820, 106] width 49 height 16
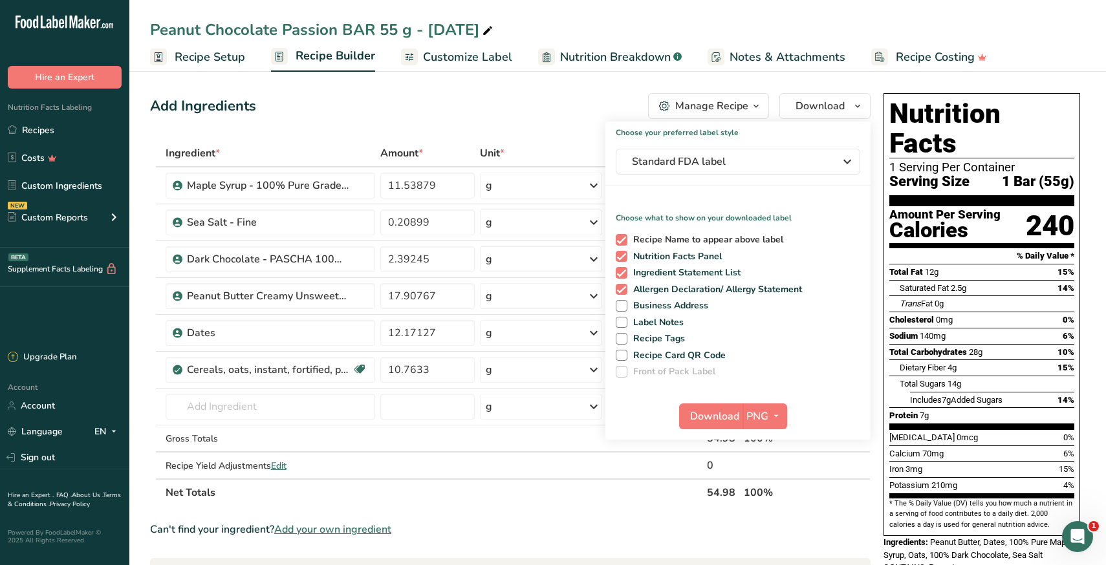
click at [620, 241] on span at bounding box center [622, 240] width 12 height 12
click at [620, 241] on input "Recipe Name to appear above label" at bounding box center [620, 239] width 8 height 8
checkbox input "false"
click at [714, 419] on span "Download" at bounding box center [714, 417] width 49 height 16
click at [39, 133] on link "Recipes" at bounding box center [64, 130] width 129 height 25
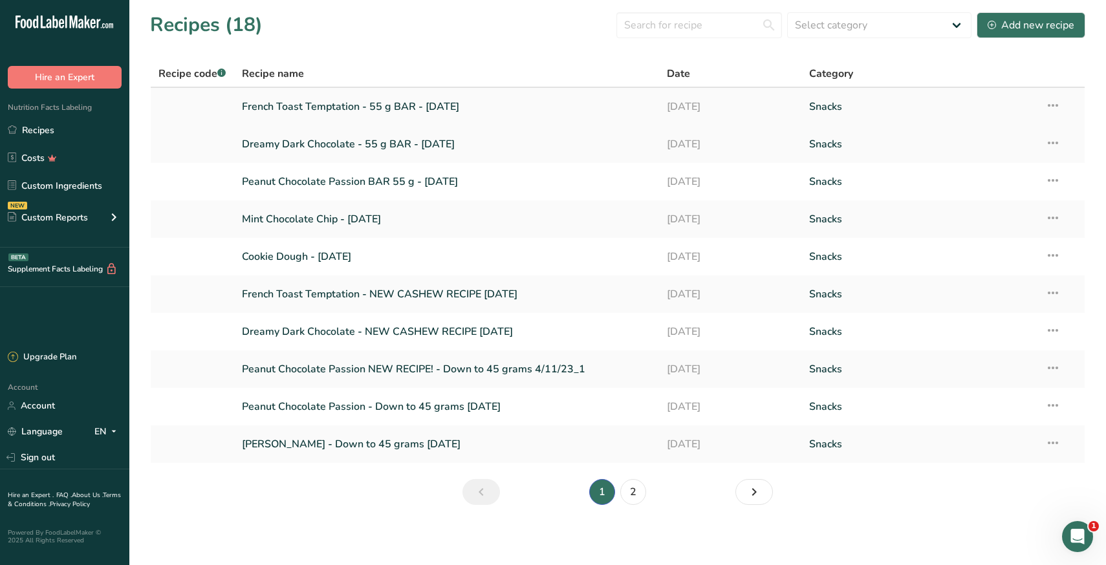
click at [318, 100] on link "French Toast Temptation - 55 g BAR - [DATE]" at bounding box center [447, 106] width 410 height 27
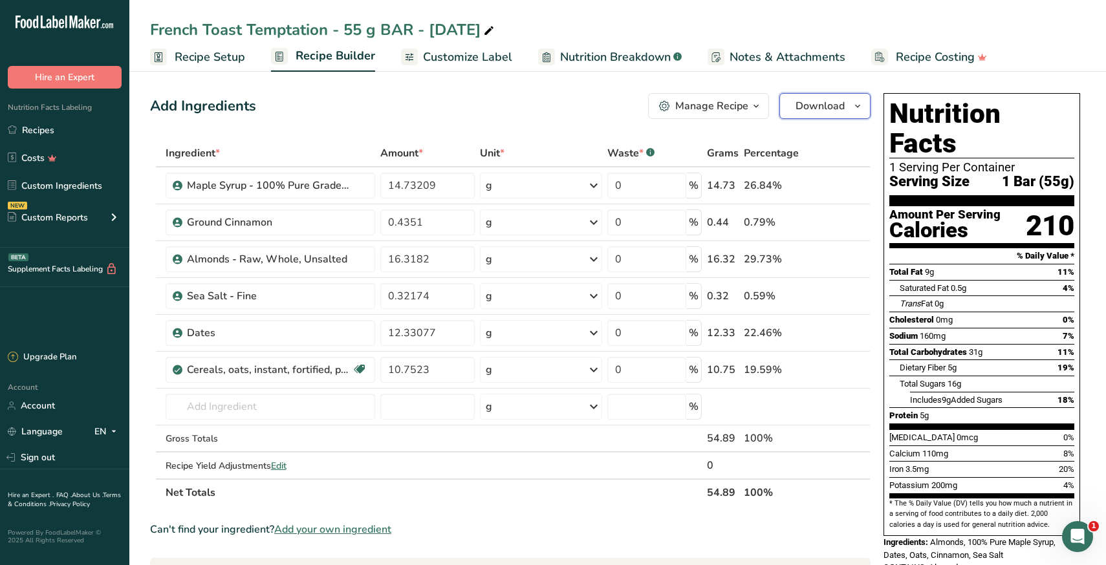
click at [821, 105] on span "Download" at bounding box center [820, 106] width 49 height 16
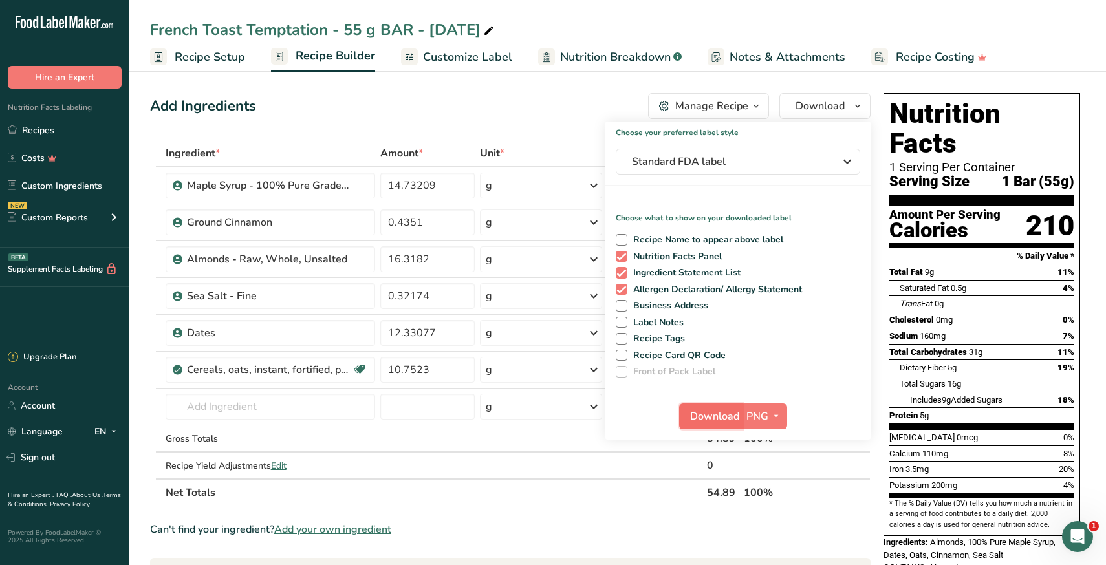
click at [710, 420] on span "Download" at bounding box center [714, 417] width 49 height 16
click at [43, 130] on link "Recipes" at bounding box center [64, 130] width 129 height 25
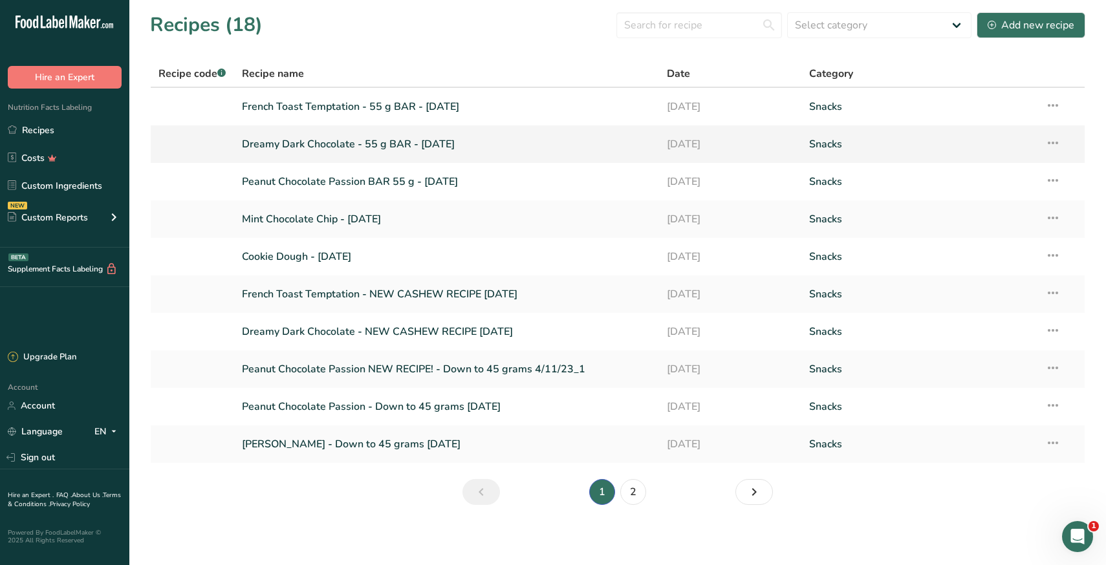
click at [312, 146] on link "Dreamy Dark Chocolate - 55 g BAR - [DATE]" at bounding box center [447, 144] width 410 height 27
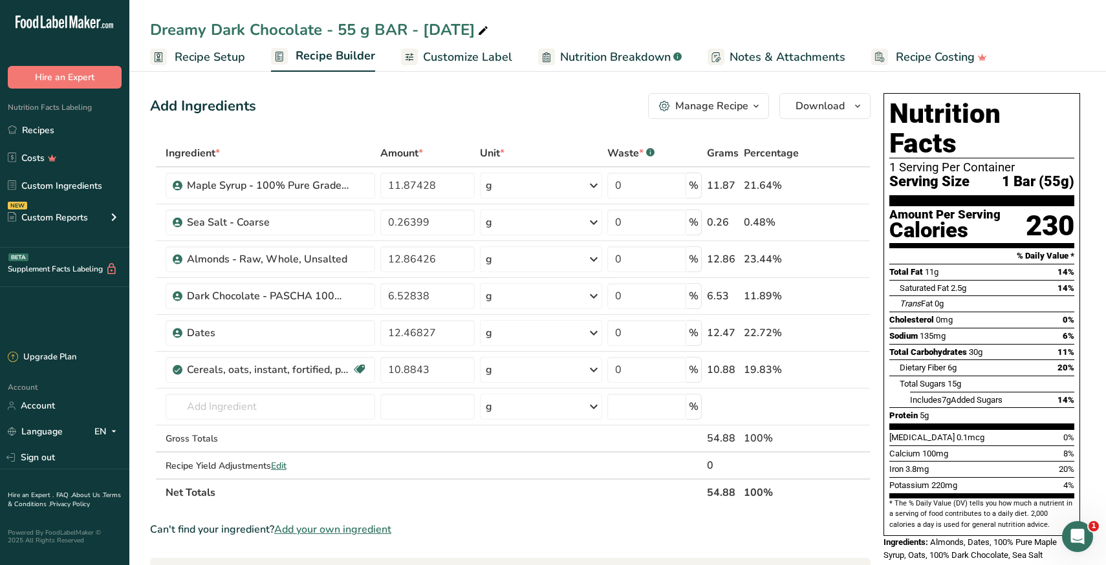
click at [458, 46] on link "Customize Label" at bounding box center [456, 57] width 111 height 29
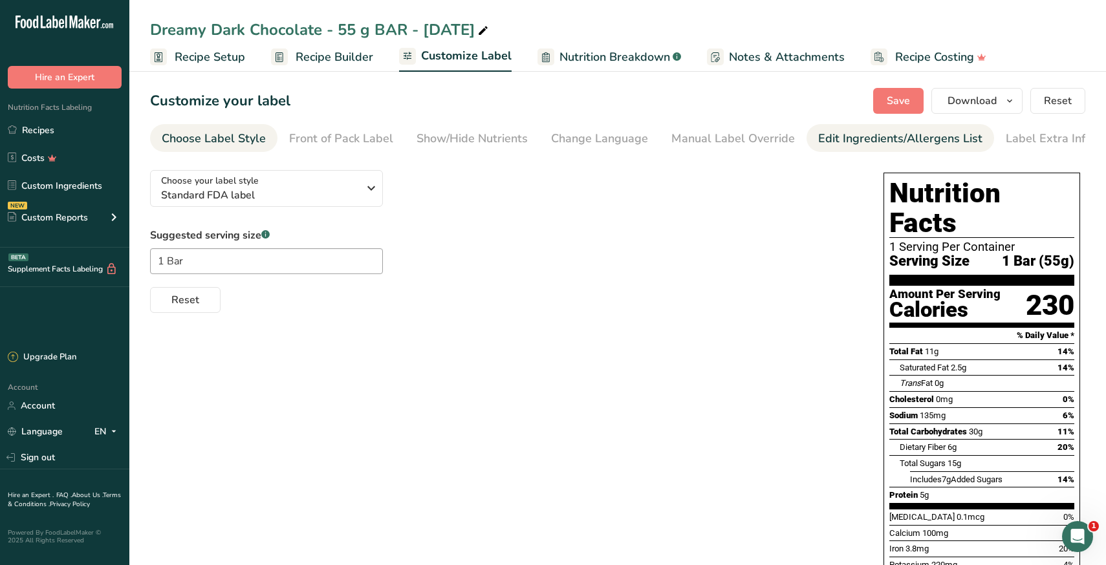
click at [896, 135] on div "Edit Ingredients/Allergens List" at bounding box center [900, 138] width 164 height 17
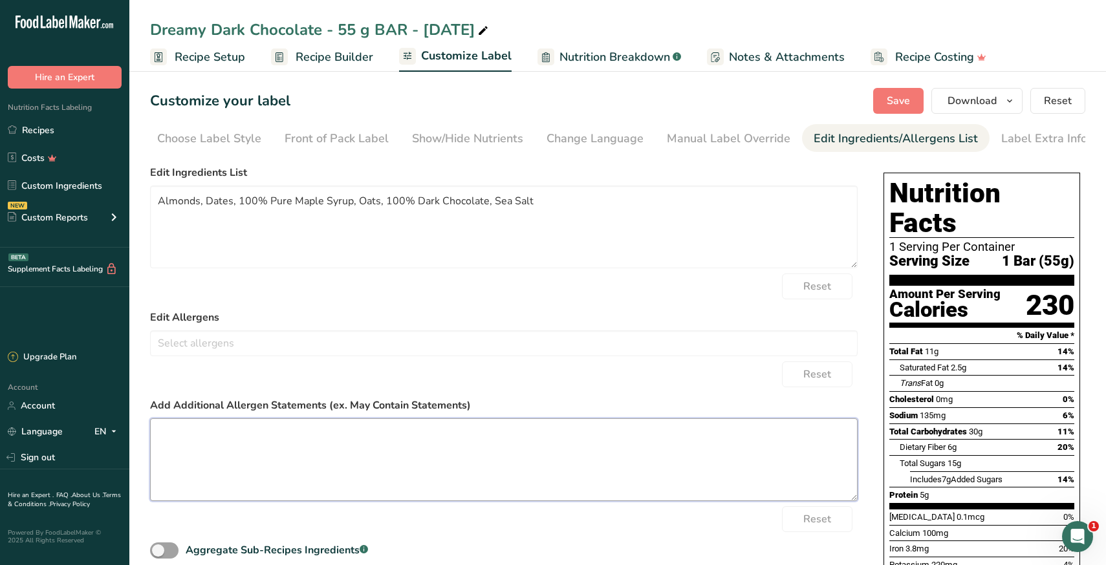
click at [232, 473] on textarea at bounding box center [504, 459] width 708 height 83
click at [192, 474] on textarea at bounding box center [504, 459] width 708 height 83
type textarea "c"
type textarea "CONTAINS: Almonds Manufactured in a facility that also processes peanuts."
click at [905, 98] on span "Save" at bounding box center [898, 101] width 23 height 16
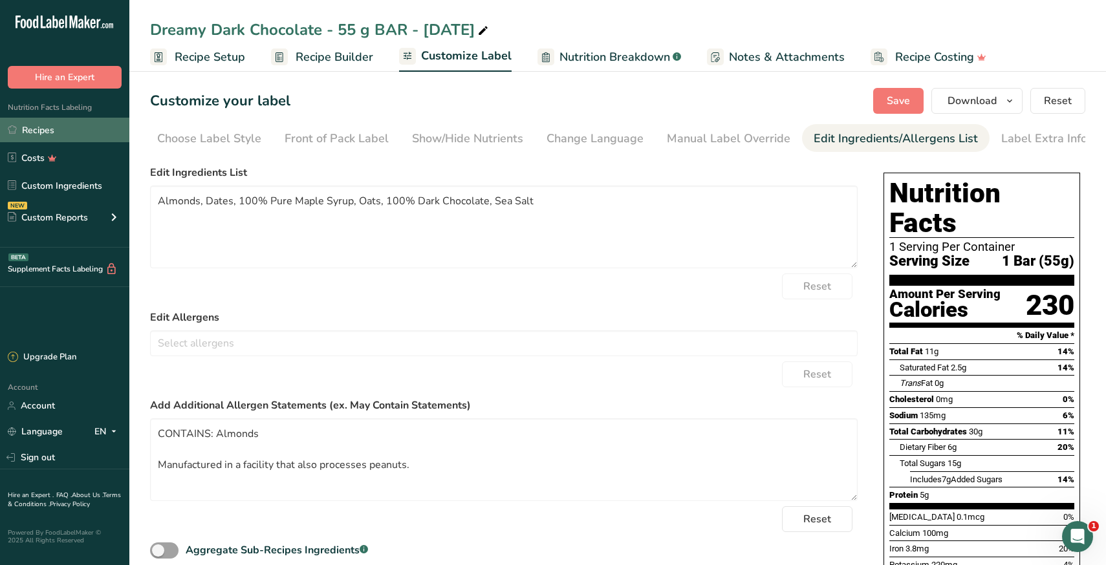
click at [46, 131] on link "Recipes" at bounding box center [64, 130] width 129 height 25
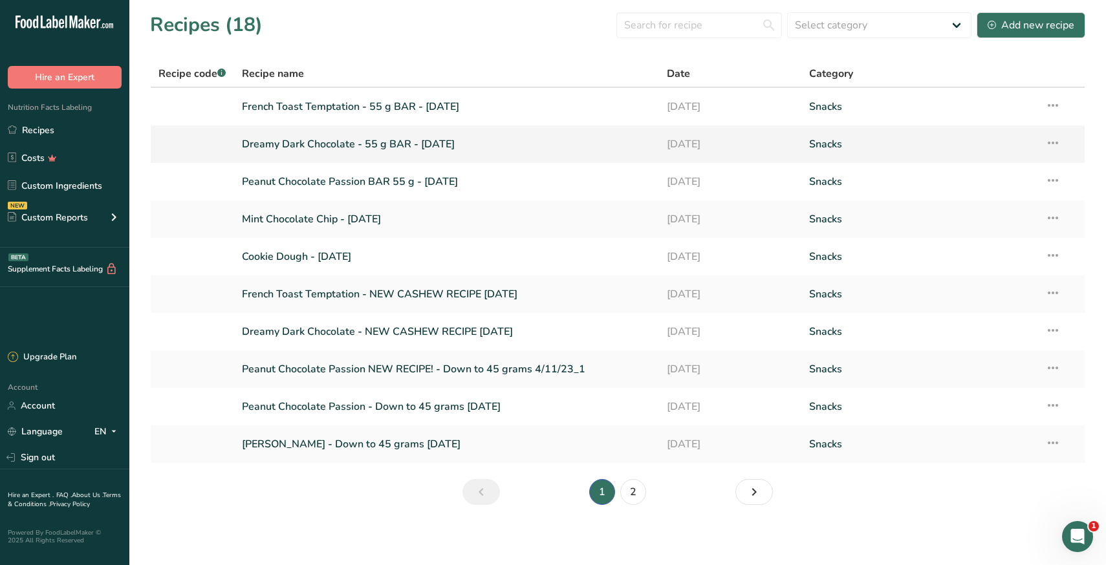
click at [354, 149] on link "Dreamy Dark Chocolate - 55 g BAR - [DATE]" at bounding box center [447, 144] width 410 height 27
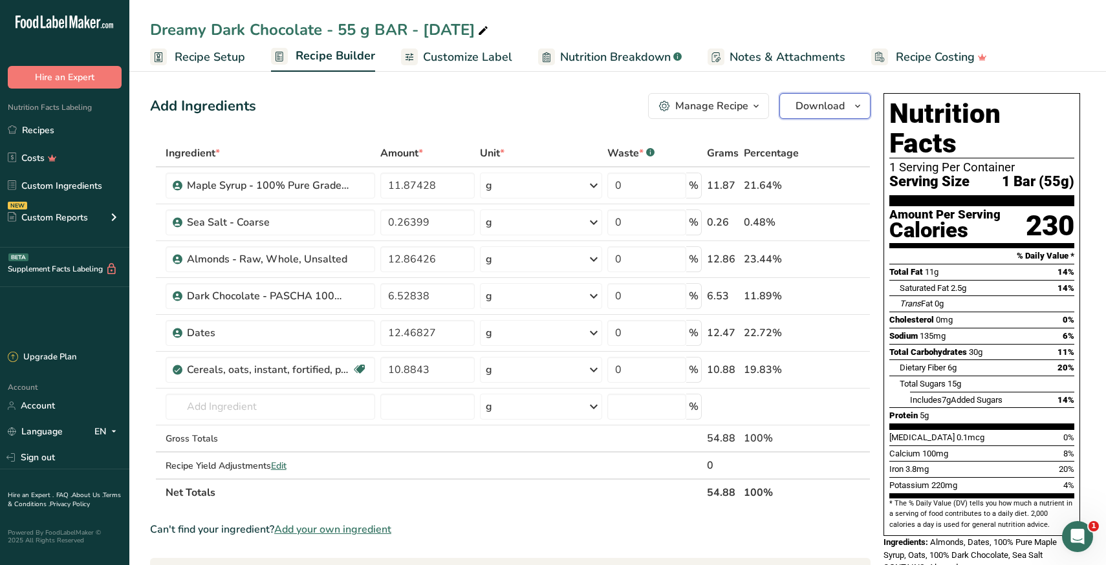
click at [817, 109] on span "Download" at bounding box center [820, 106] width 49 height 16
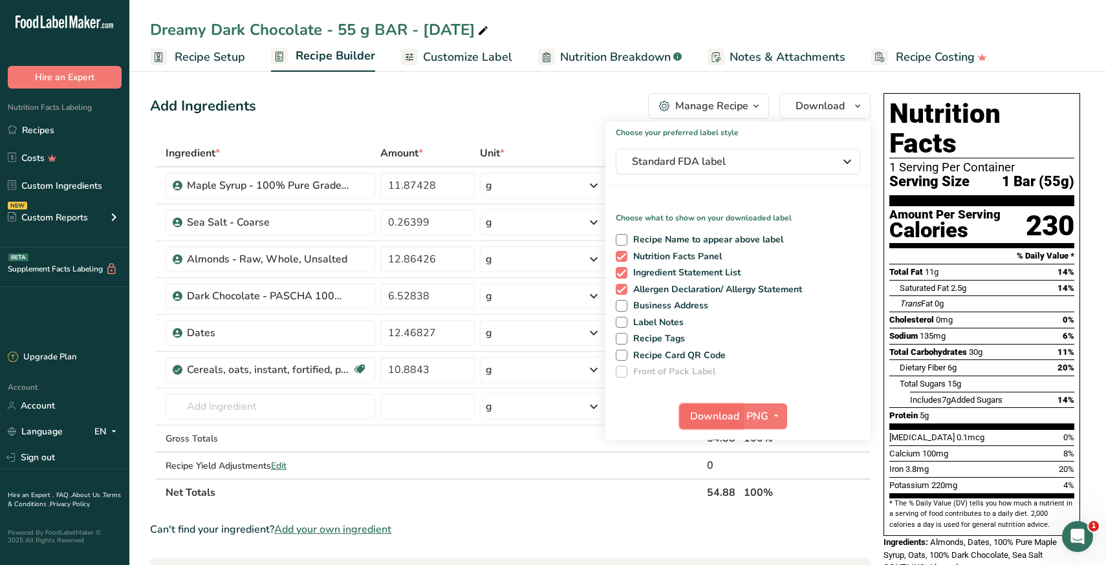
click at [721, 420] on span "Download" at bounding box center [714, 417] width 49 height 16
